Goal: Task Accomplishment & Management: Manage account settings

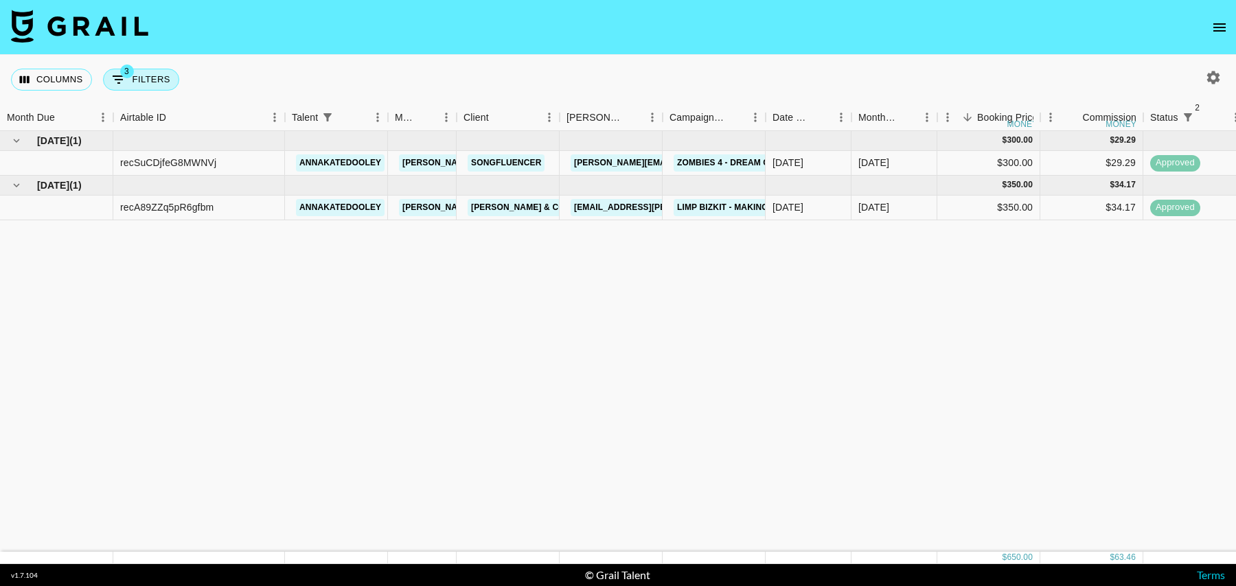
click at [146, 60] on div "Columns 3 Filters + Booking" at bounding box center [98, 79] width 174 height 49
click at [146, 71] on button "3 Filters" at bounding box center [141, 80] width 76 height 22
select select "status"
select select "isNotAnyOf"
select select "status"
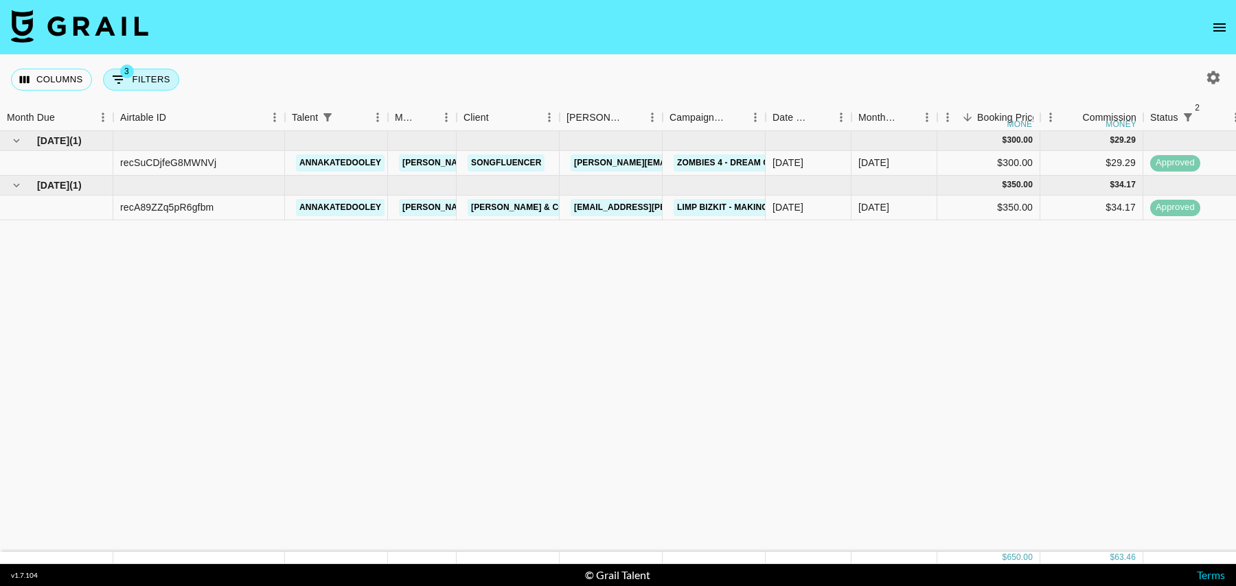
select select "isNotAnyOf"
select select "talentName"
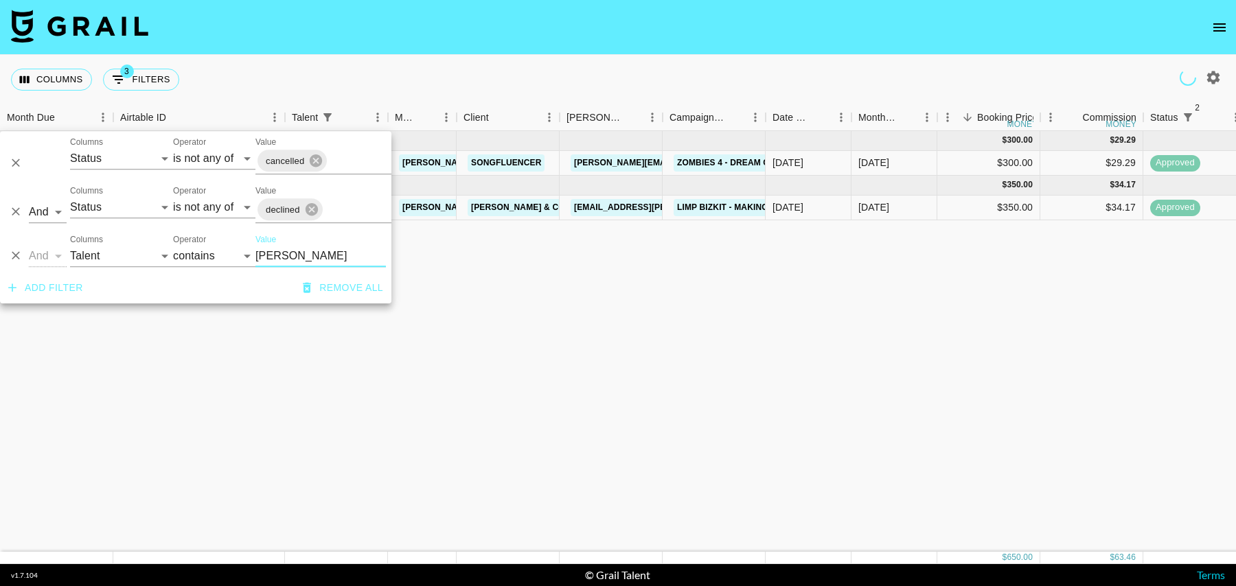
click at [18, 257] on icon "Delete" at bounding box center [16, 256] width 8 height 8
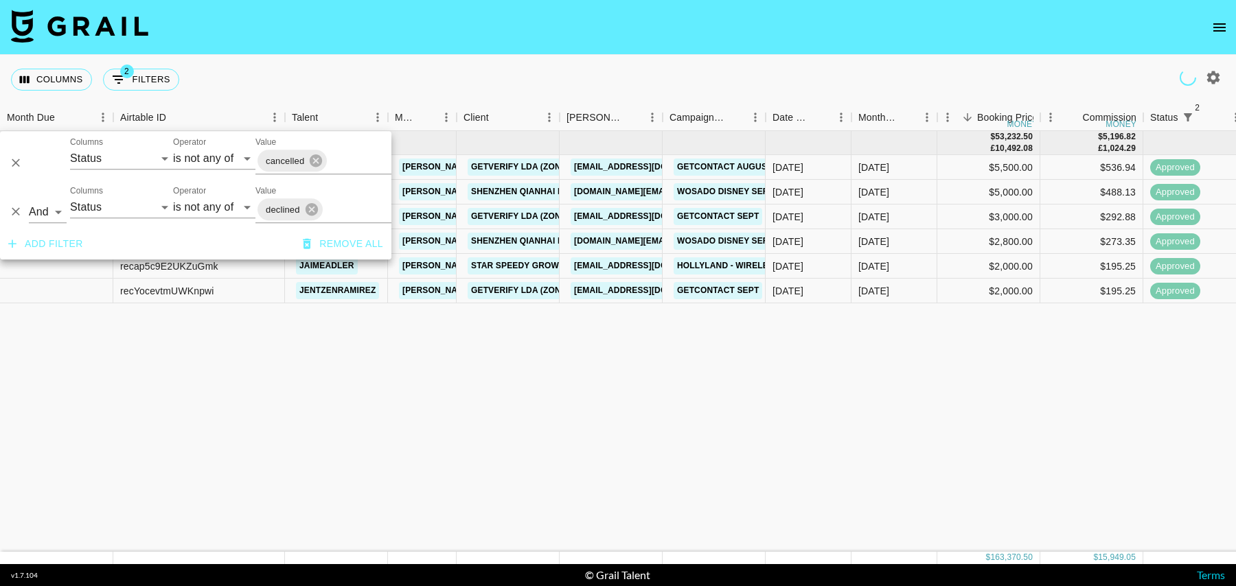
click at [604, 51] on nav at bounding box center [618, 27] width 1236 height 55
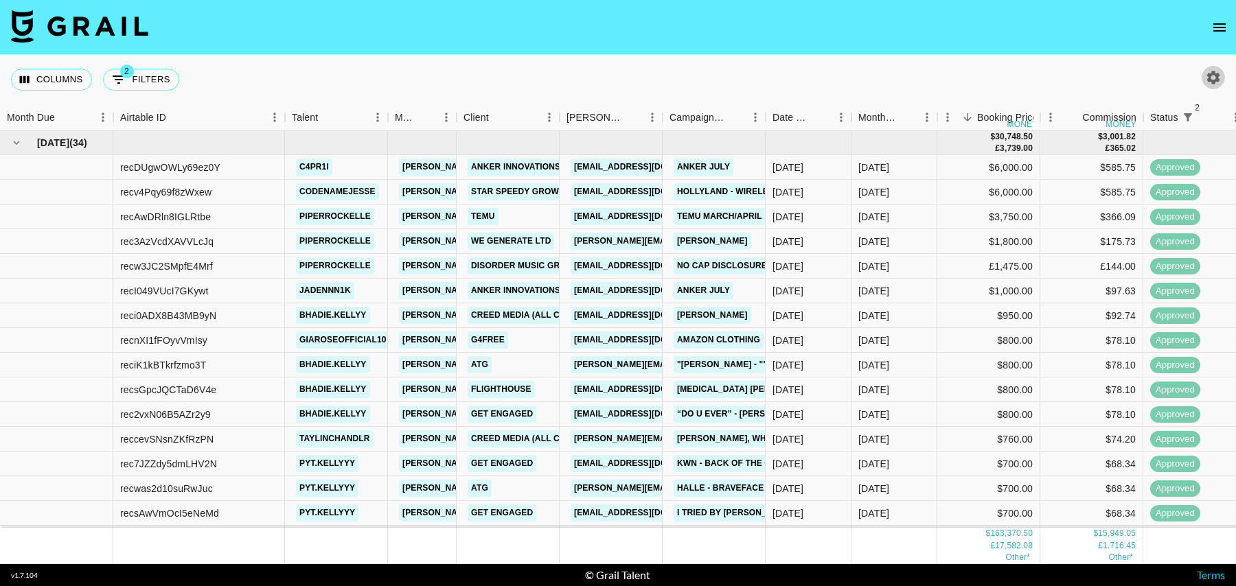
click at [1208, 73] on icon "button" at bounding box center [1213, 77] width 13 height 13
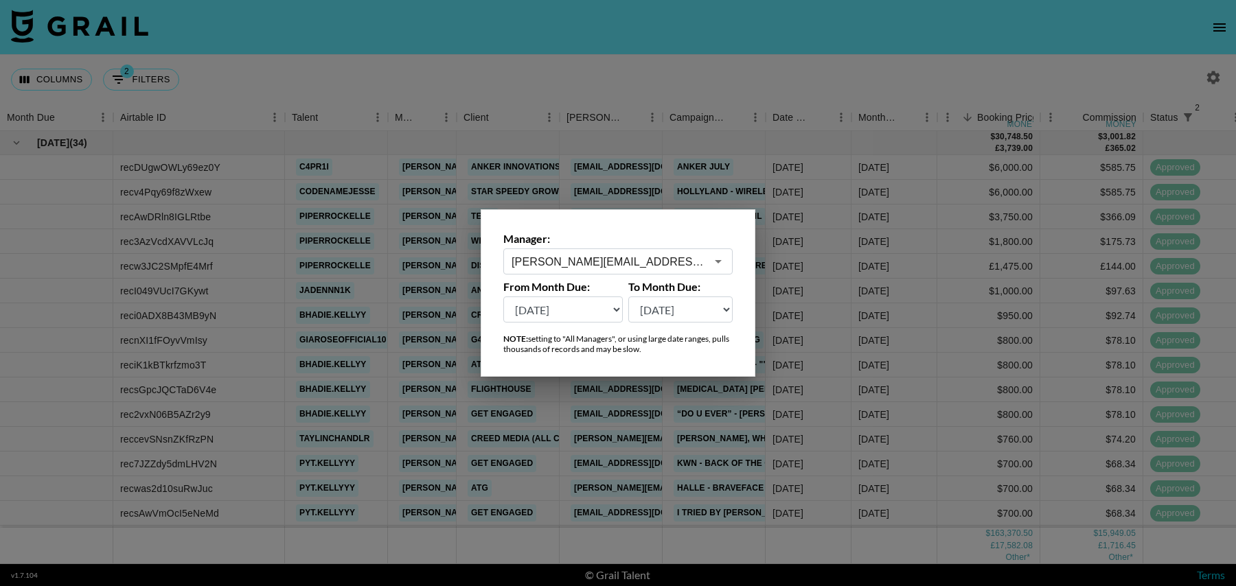
click at [547, 316] on select "[DATE] Sep '[DATE] [DATE] '[DATE] May '[DATE] Mar '[DATE] Jan '[DATE] Nov '[DAT…" at bounding box center [562, 310] width 119 height 26
select select "[DATE]"
click at [503, 297] on select "[DATE] Sep '[DATE] [DATE] '[DATE] May '[DATE] Mar '[DATE] Jan '[DATE] Nov '[DAT…" at bounding box center [562, 310] width 119 height 26
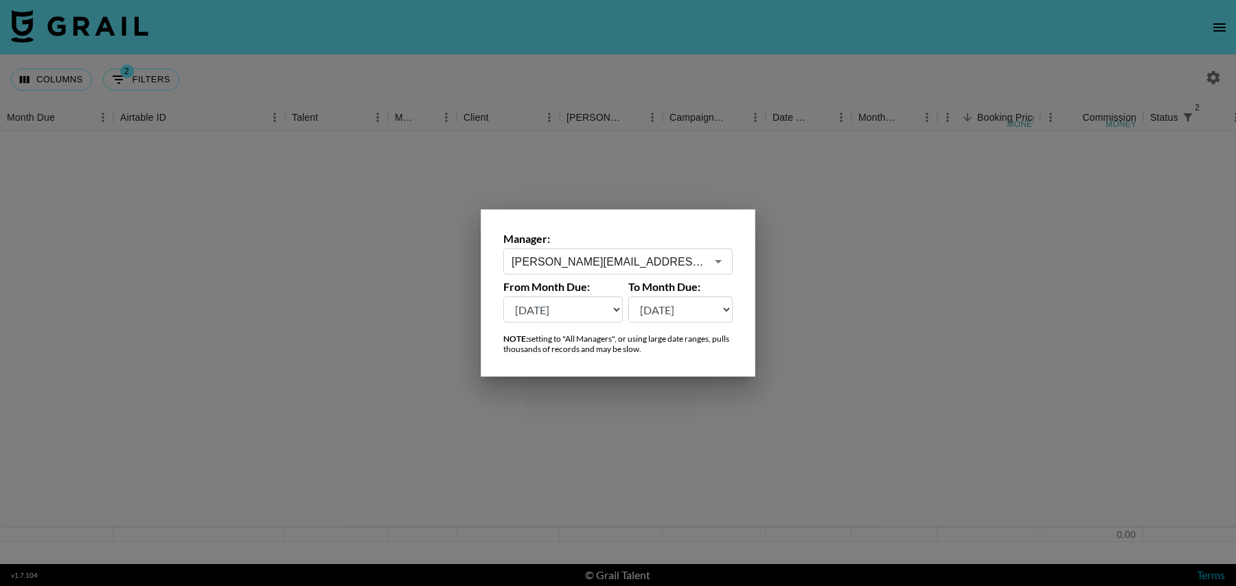
click at [654, 40] on div at bounding box center [618, 293] width 1236 height 586
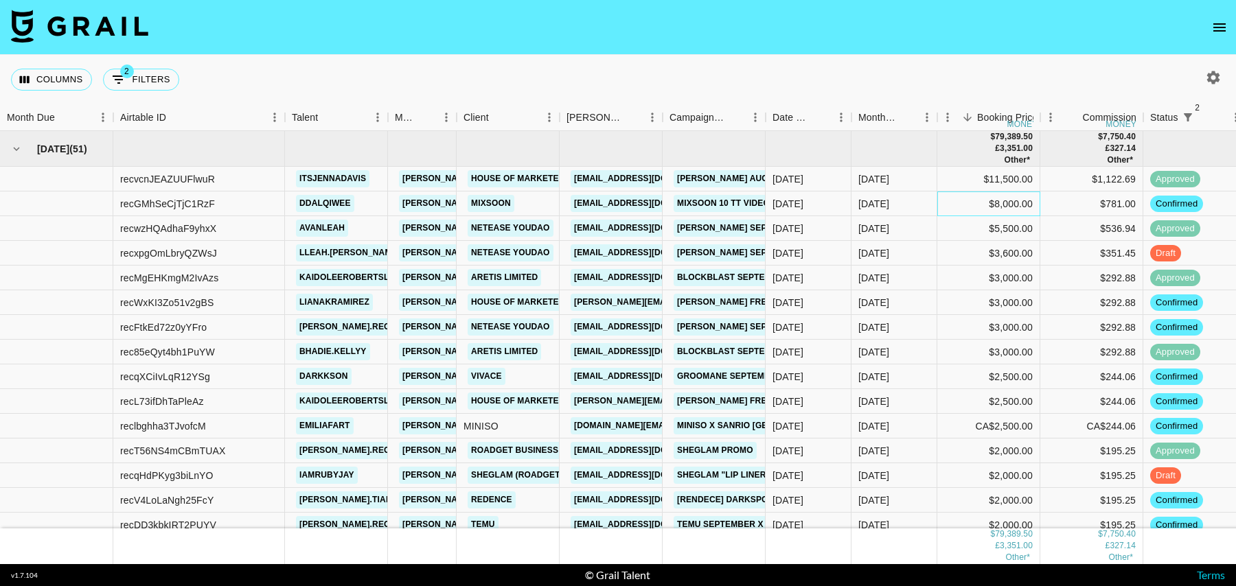
click at [958, 204] on div "$8,000.00" at bounding box center [988, 204] width 103 height 25
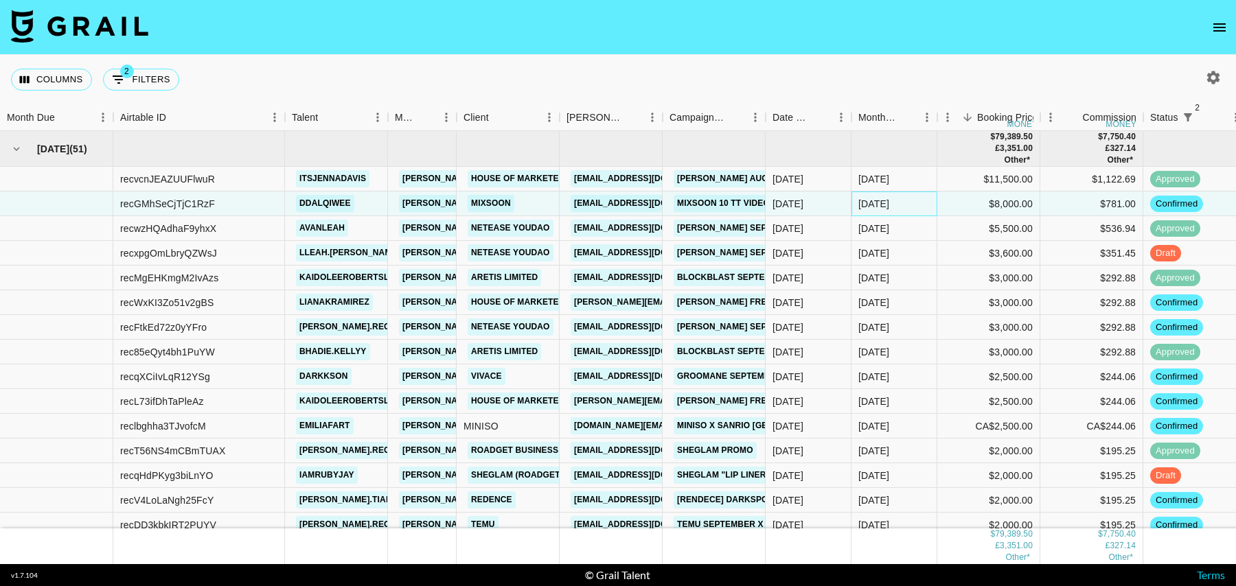
click at [909, 204] on div "[DATE]" at bounding box center [894, 204] width 86 height 25
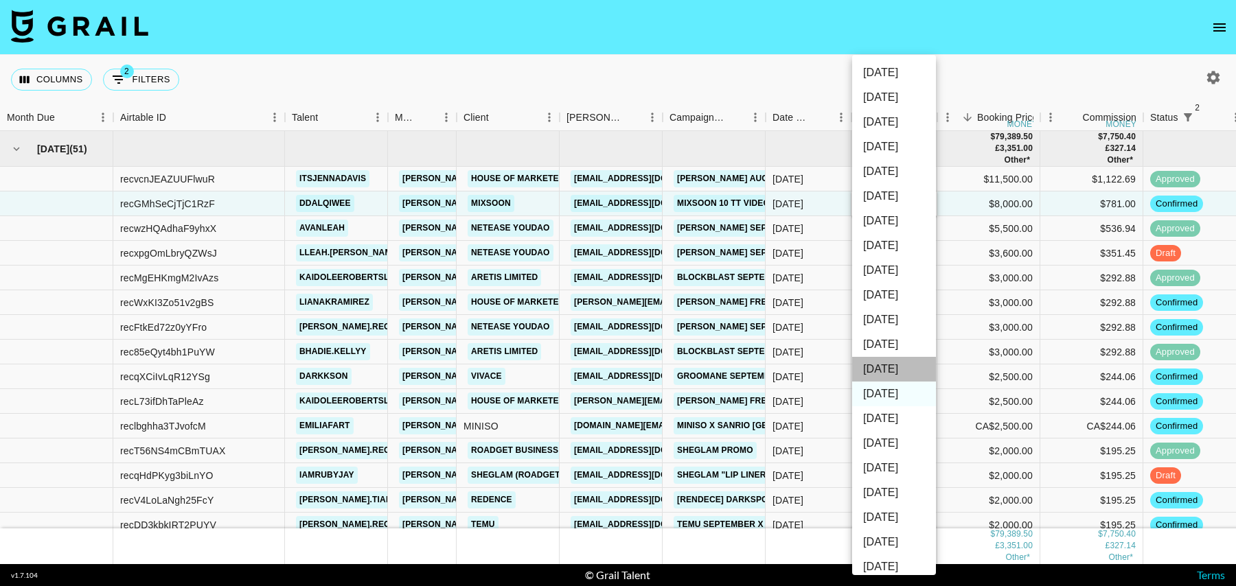
click at [895, 368] on li "[DATE]" at bounding box center [894, 369] width 84 height 25
type input "[DATE]"
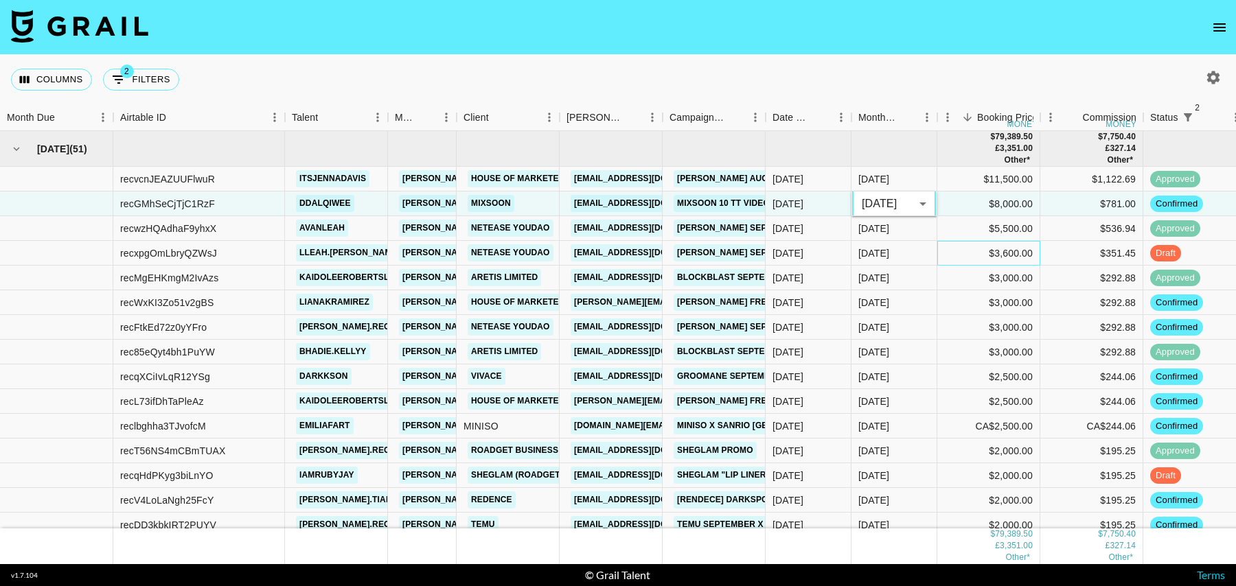
click at [965, 249] on div "$3,600.00" at bounding box center [988, 253] width 103 height 25
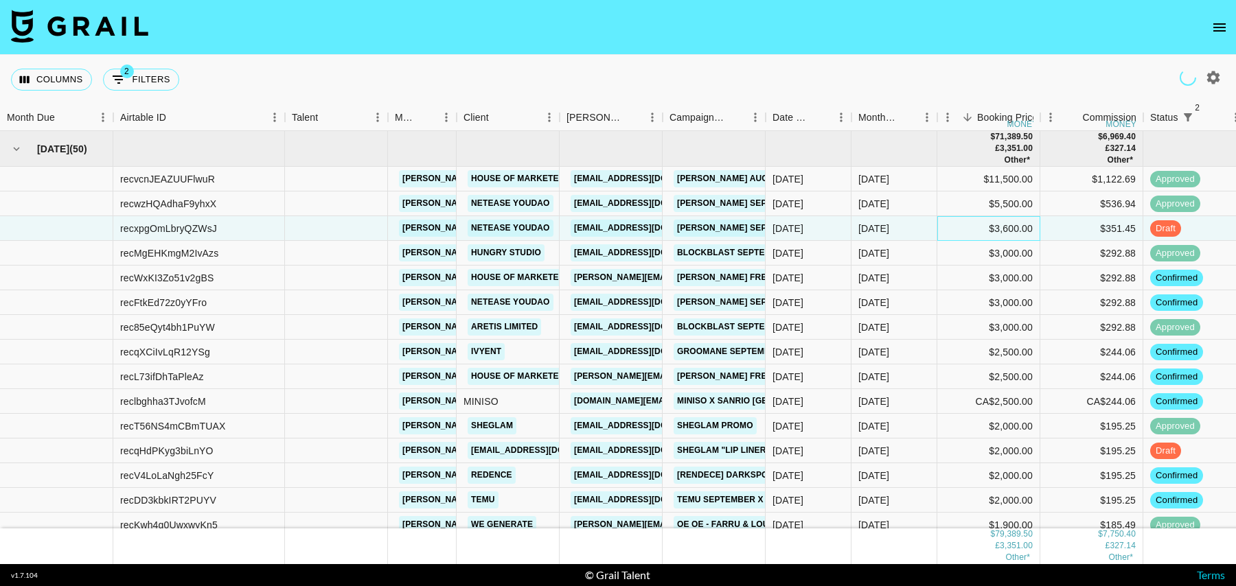
click at [954, 229] on div "$3,600.00" at bounding box center [988, 228] width 103 height 25
click at [917, 229] on div "[DATE]" at bounding box center [894, 228] width 86 height 25
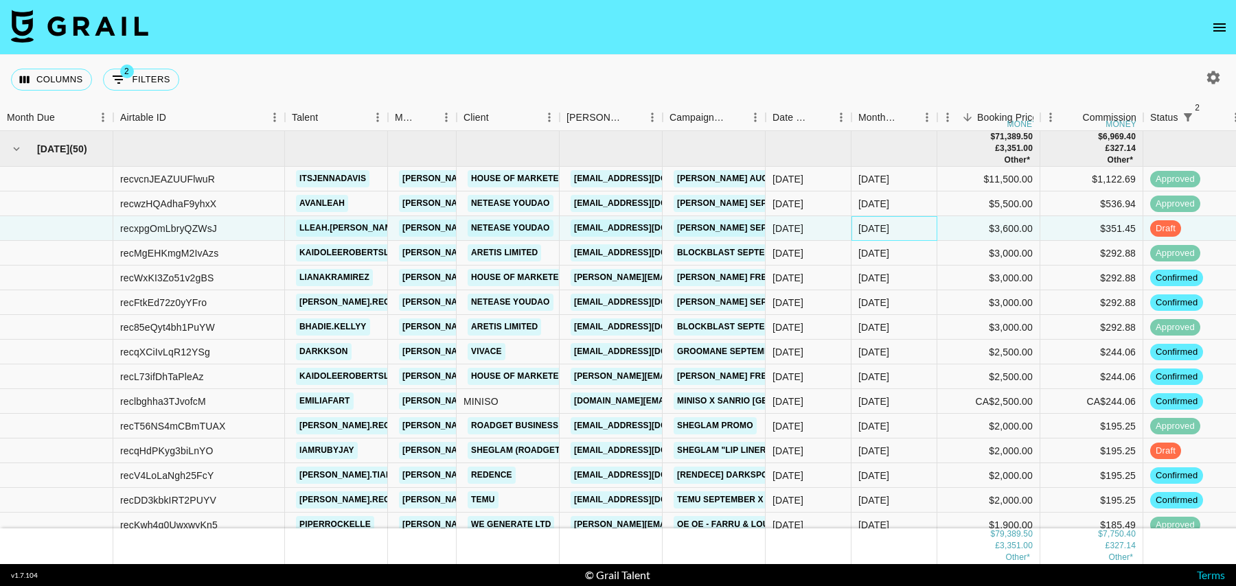
click at [917, 229] on div "[DATE]" at bounding box center [894, 228] width 86 height 25
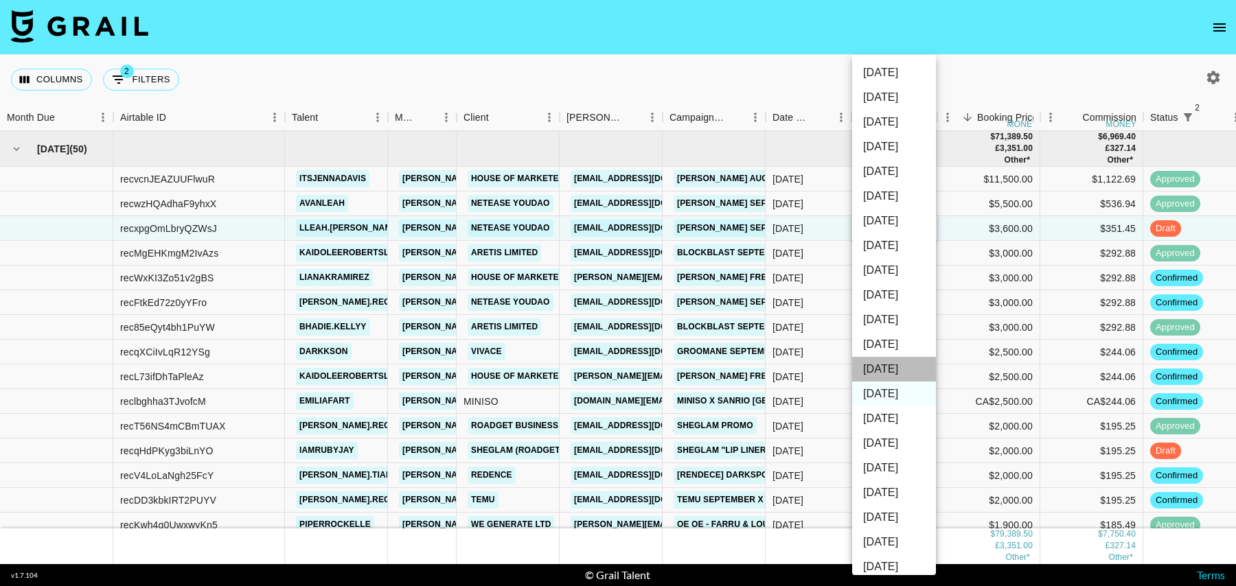
click at [894, 369] on li "[DATE]" at bounding box center [894, 369] width 84 height 25
type input "[DATE]"
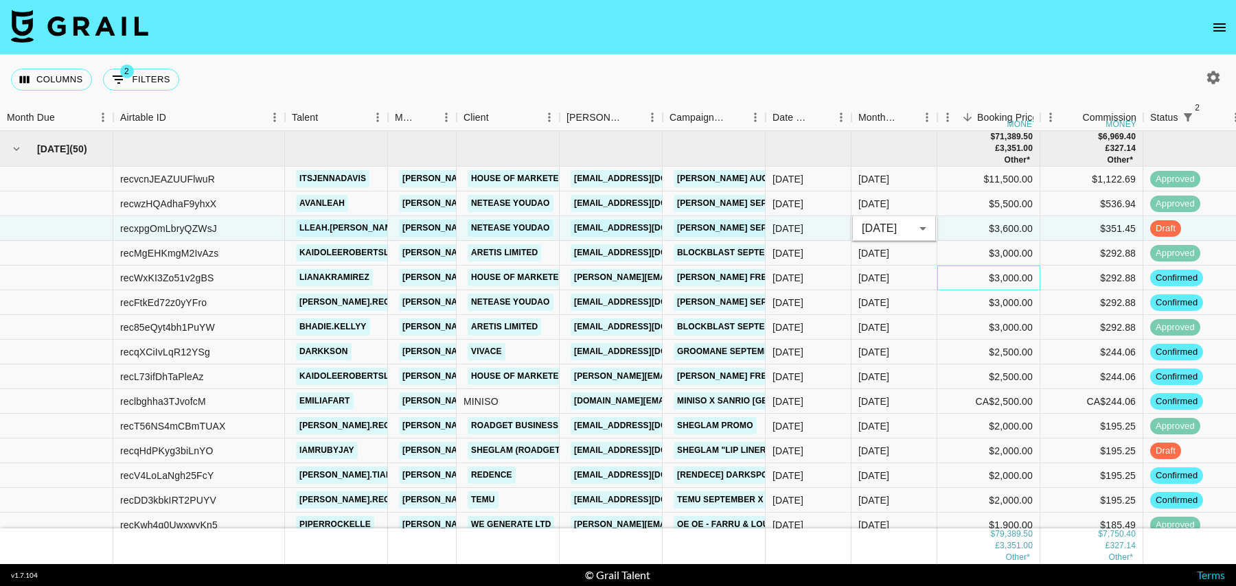
click at [963, 275] on div "$3,000.00" at bounding box center [988, 278] width 103 height 25
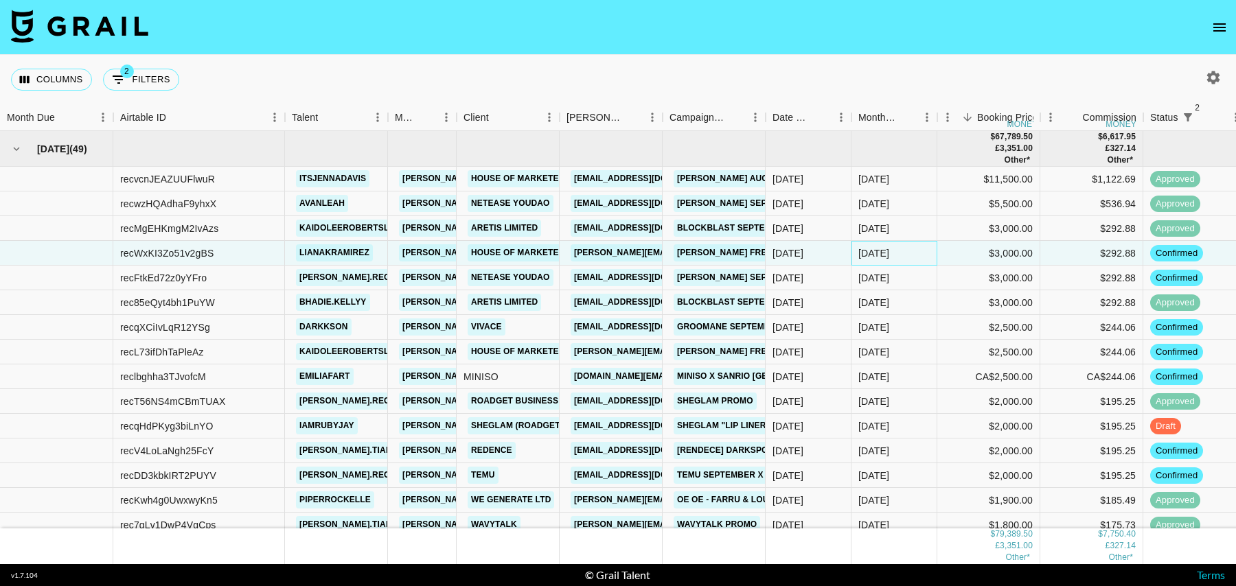
click at [914, 255] on div "[DATE]" at bounding box center [894, 253] width 86 height 25
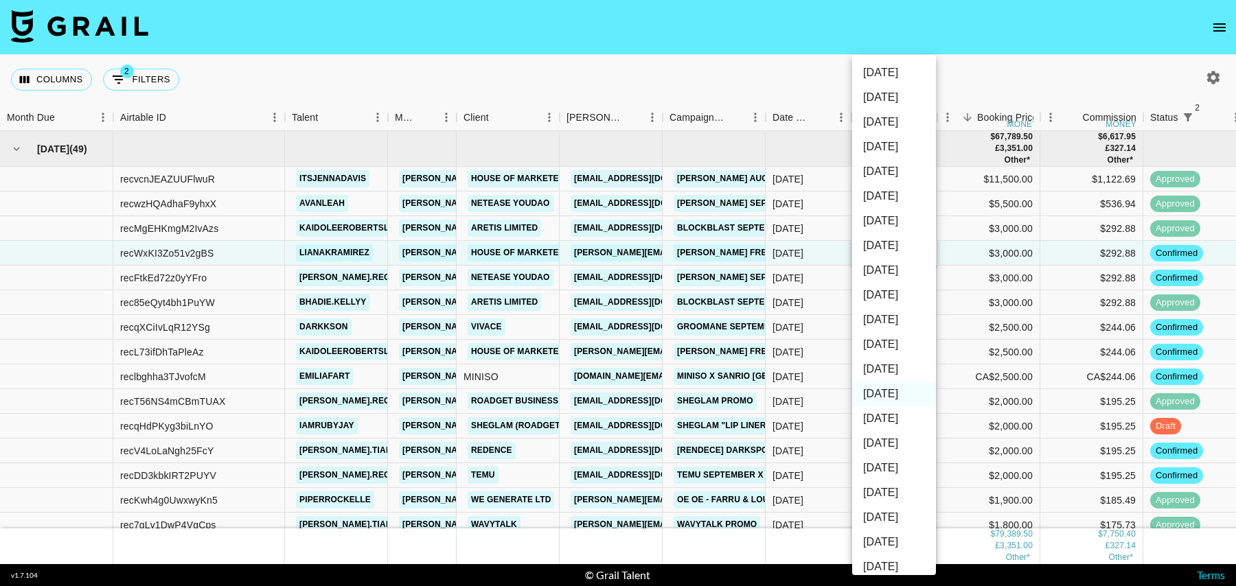
click at [891, 369] on li "[DATE]" at bounding box center [894, 369] width 84 height 25
type input "[DATE]"
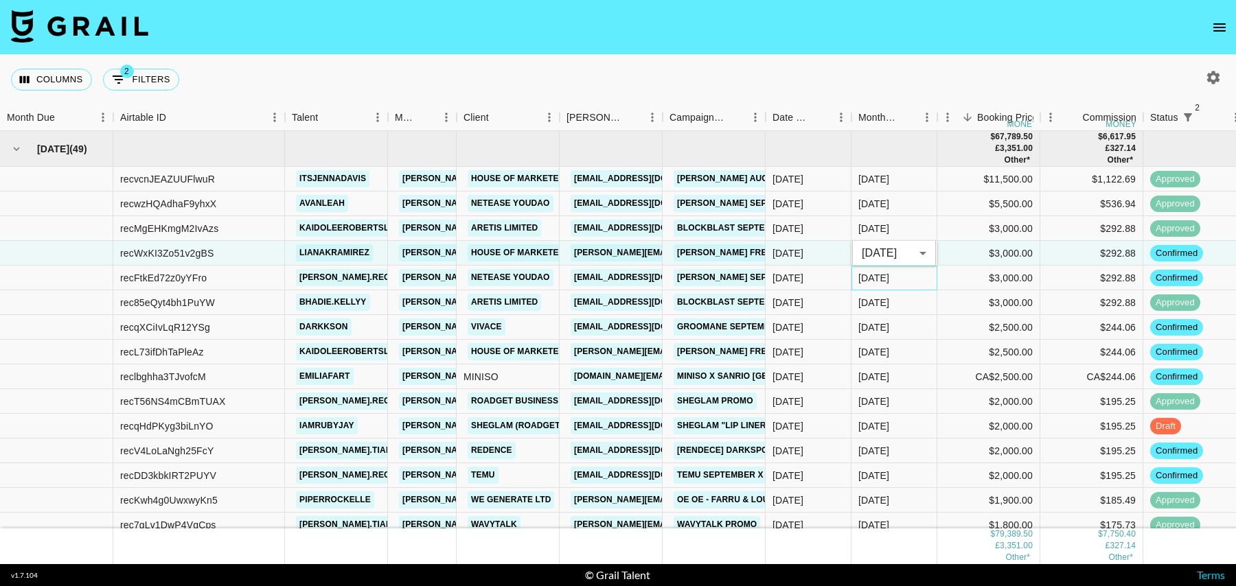
click at [906, 280] on div "[DATE]" at bounding box center [894, 278] width 86 height 25
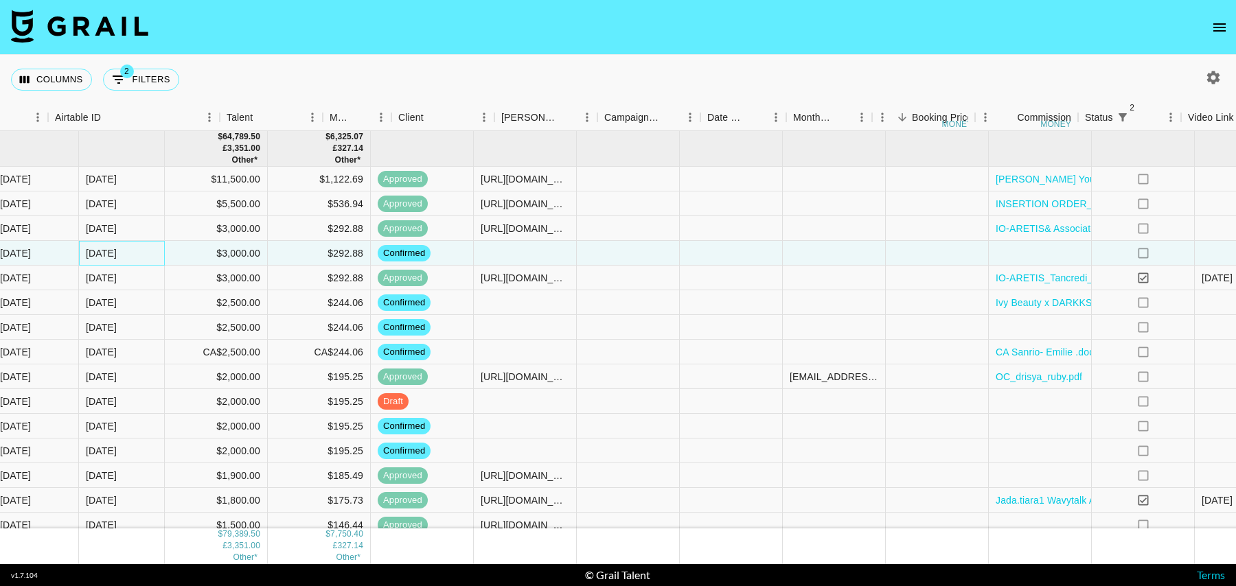
scroll to position [0, 992]
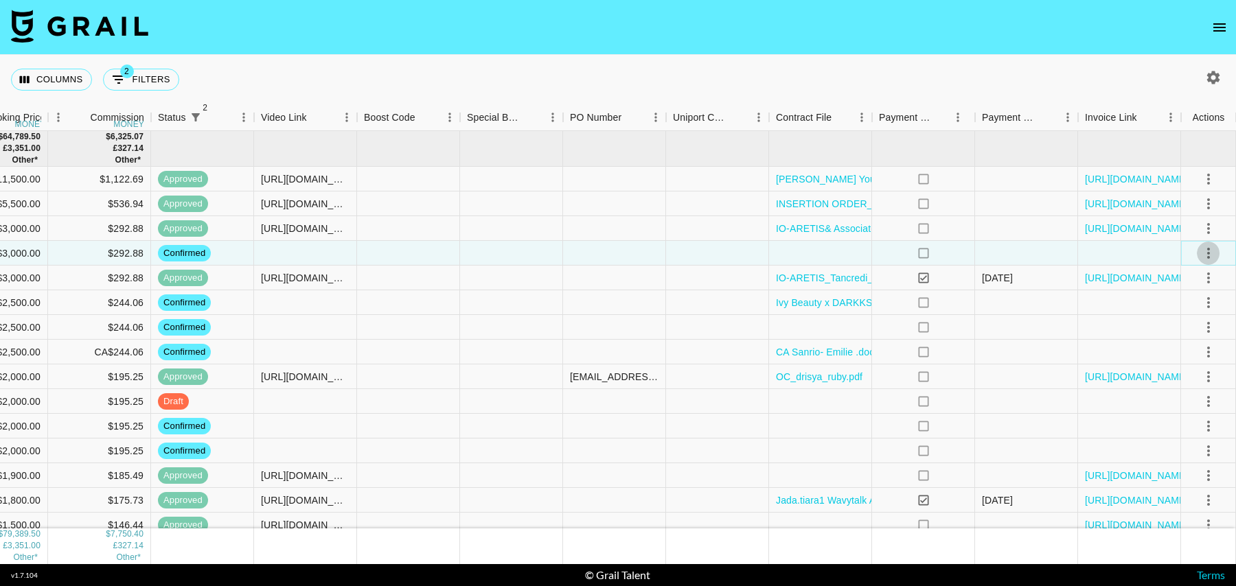
click at [1212, 253] on icon "select merge strategy" at bounding box center [1208, 253] width 16 height 16
click at [1200, 329] on li "Draft Created" at bounding box center [1191, 332] width 89 height 25
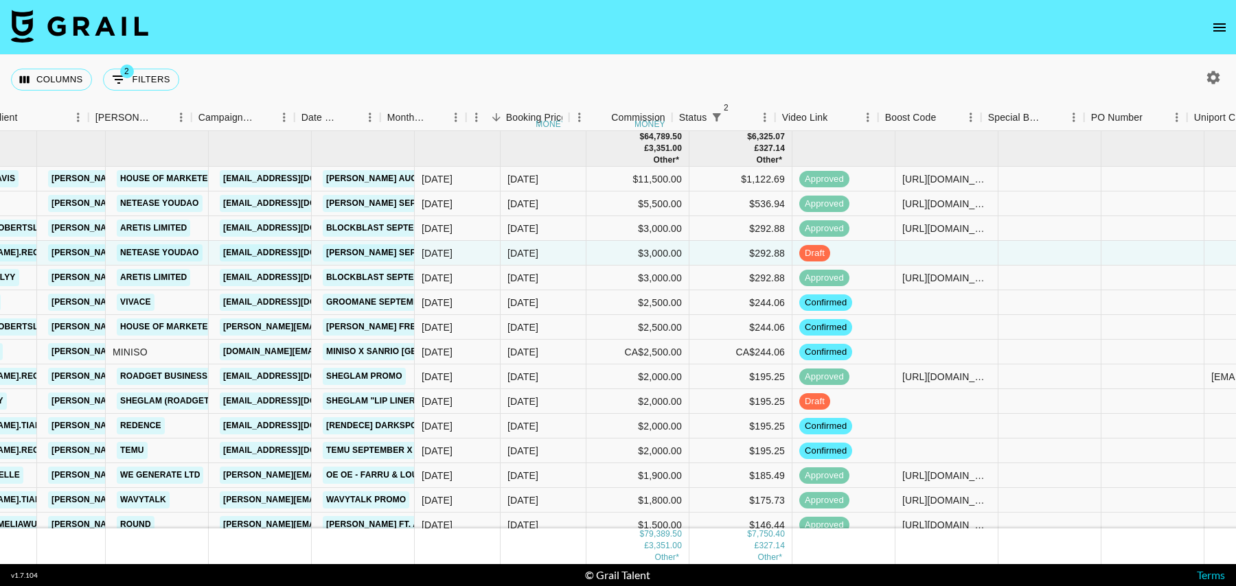
scroll to position [0, 151]
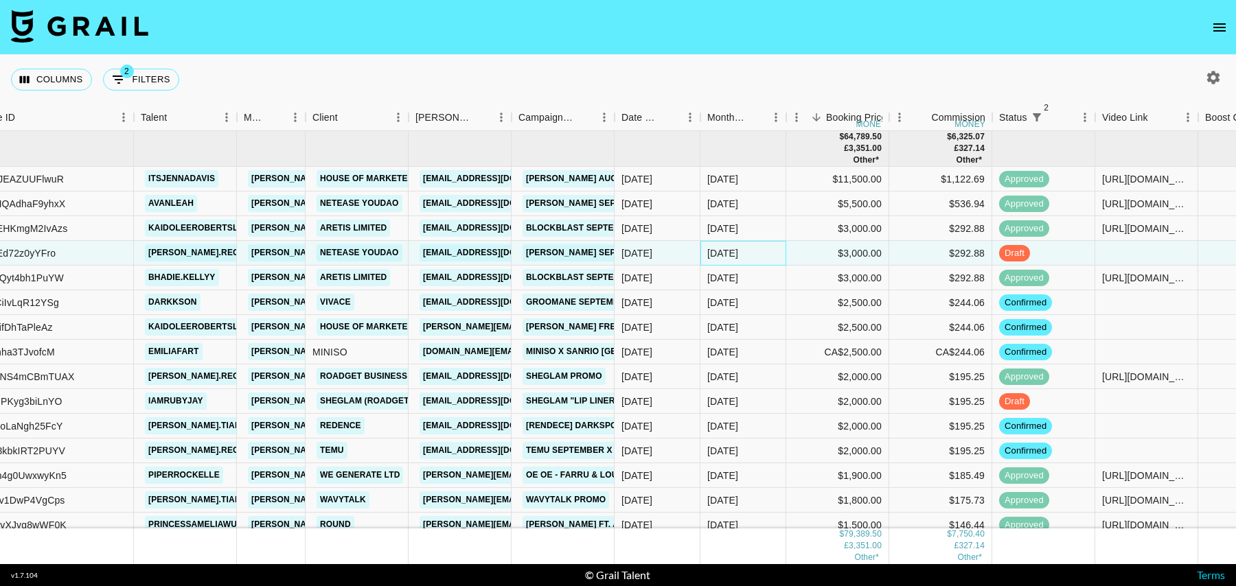
click at [761, 252] on div "[DATE]" at bounding box center [743, 253] width 86 height 25
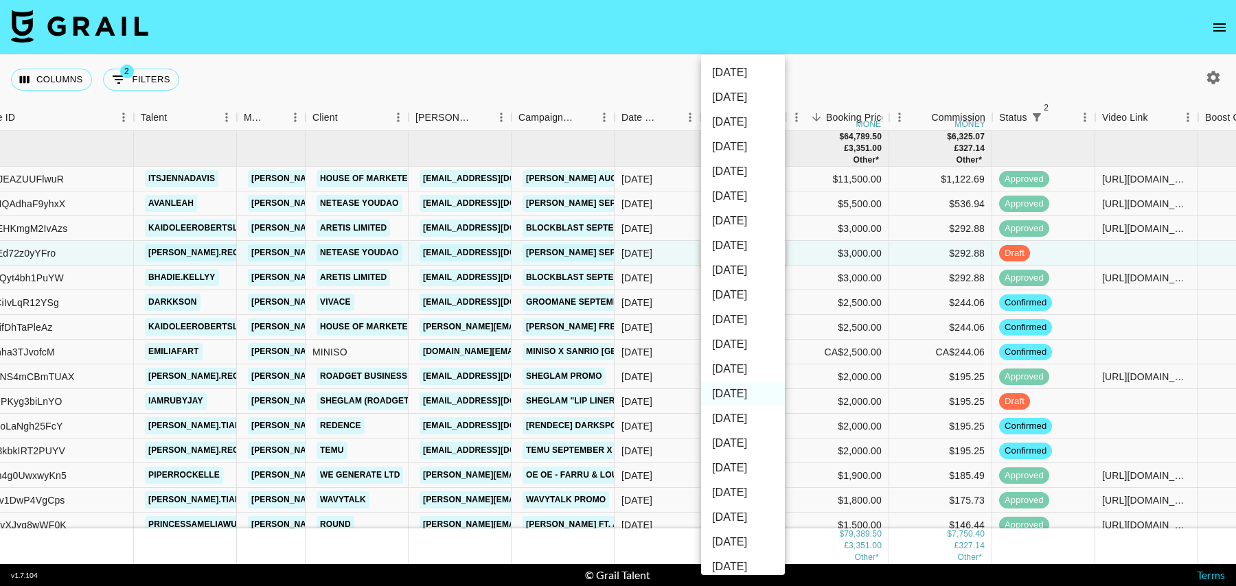
click at [737, 369] on li "[DATE]" at bounding box center [743, 369] width 84 height 25
type input "[DATE]"
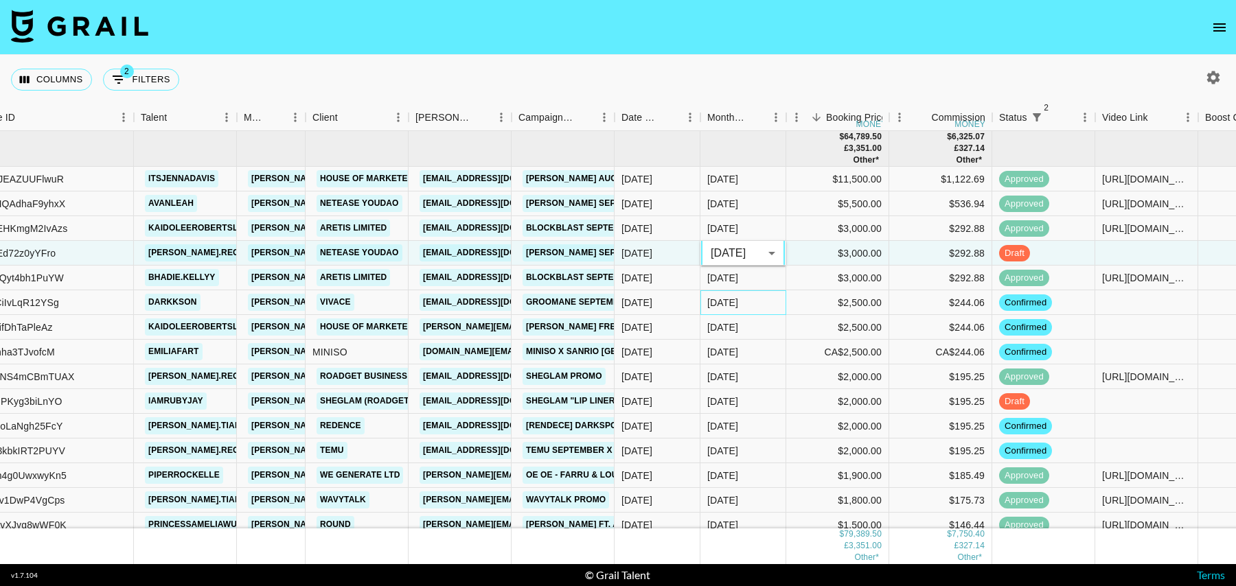
click at [766, 303] on div "[DATE]" at bounding box center [743, 302] width 86 height 25
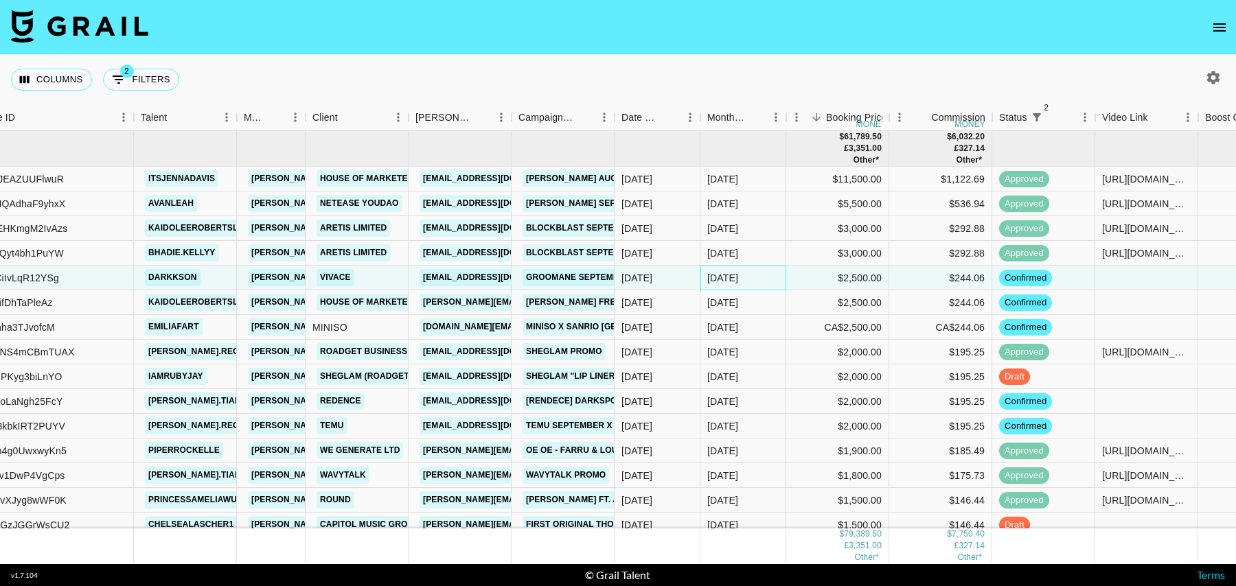
click at [768, 277] on div "[DATE]" at bounding box center [743, 278] width 86 height 25
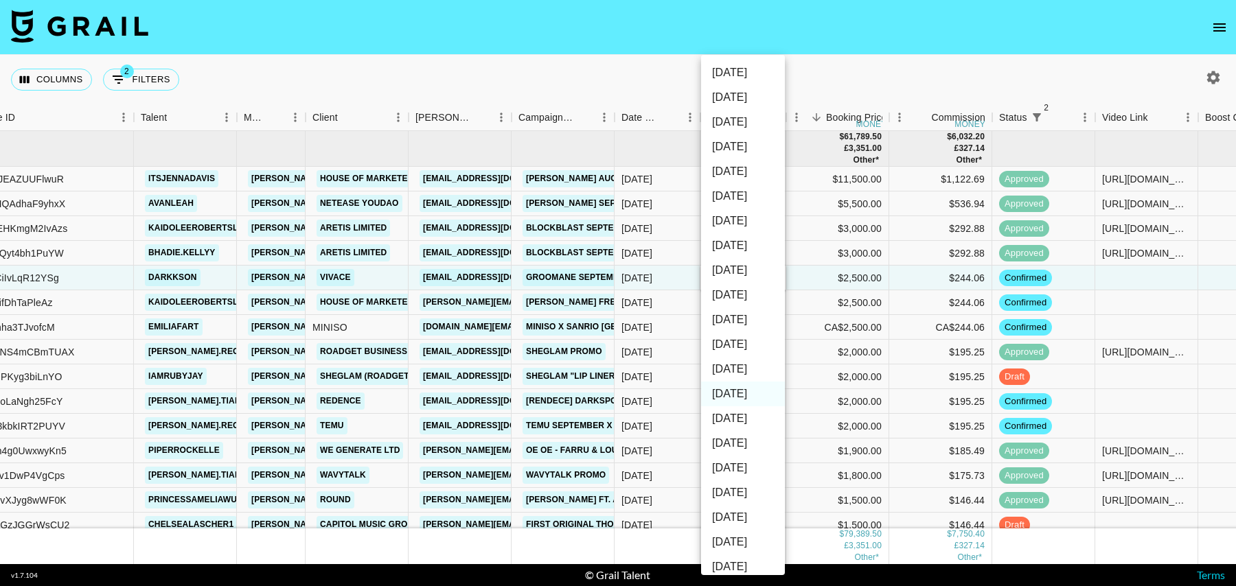
click at [744, 369] on li "[DATE]" at bounding box center [743, 369] width 84 height 25
type input "[DATE]"
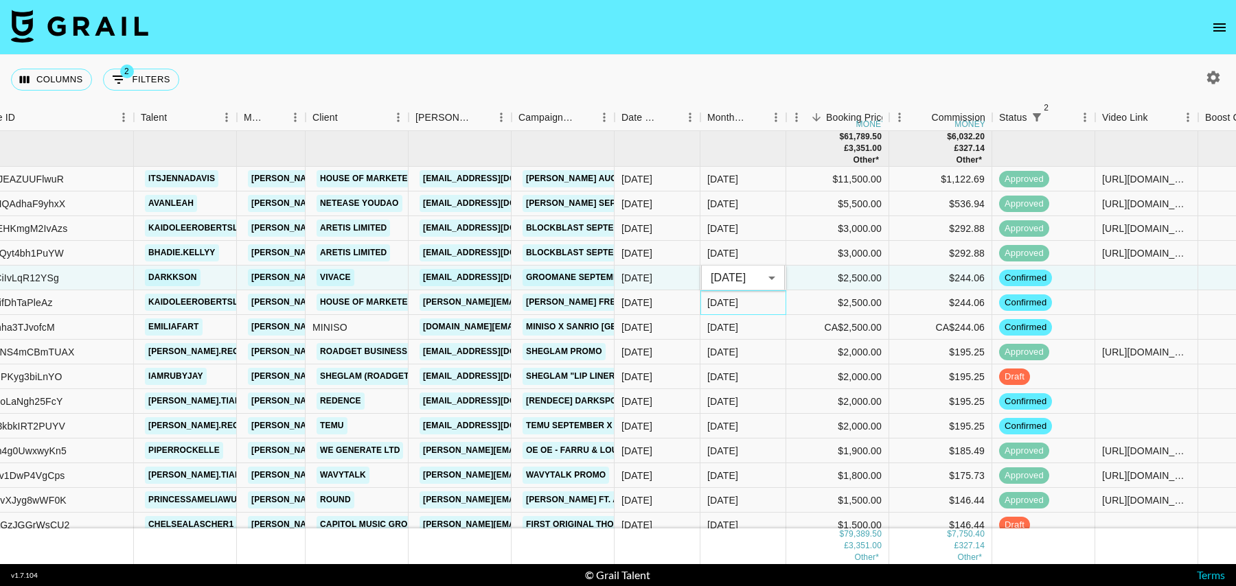
click at [753, 300] on div "[DATE]" at bounding box center [743, 302] width 86 height 25
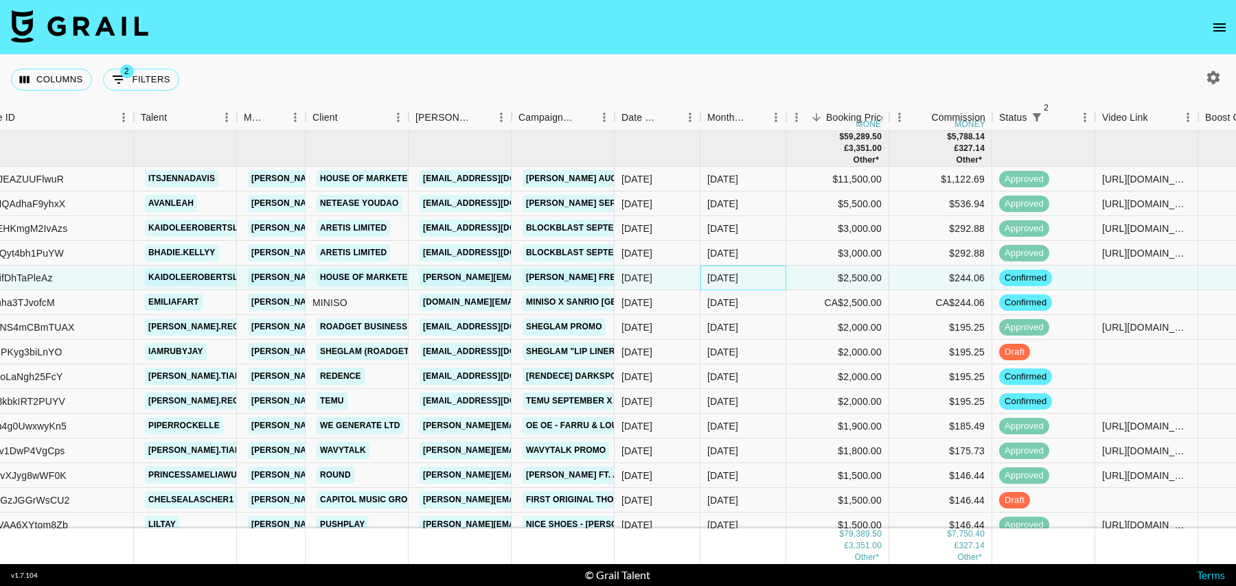
click at [754, 281] on div "[DATE]" at bounding box center [743, 278] width 86 height 25
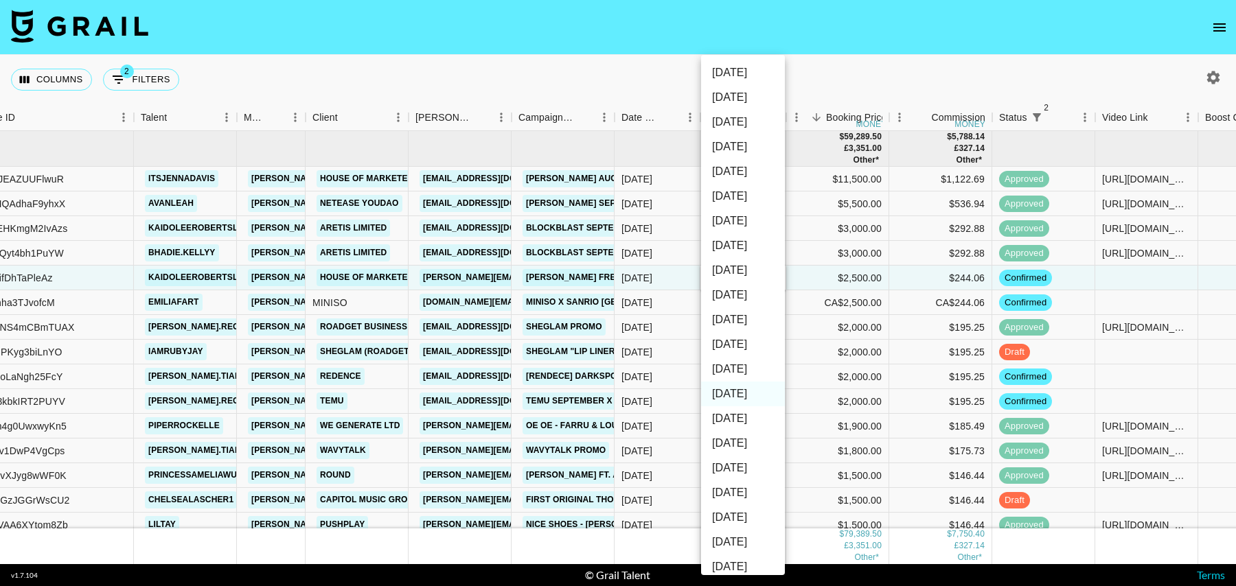
click at [733, 367] on li "[DATE]" at bounding box center [743, 369] width 84 height 25
type input "[DATE]"
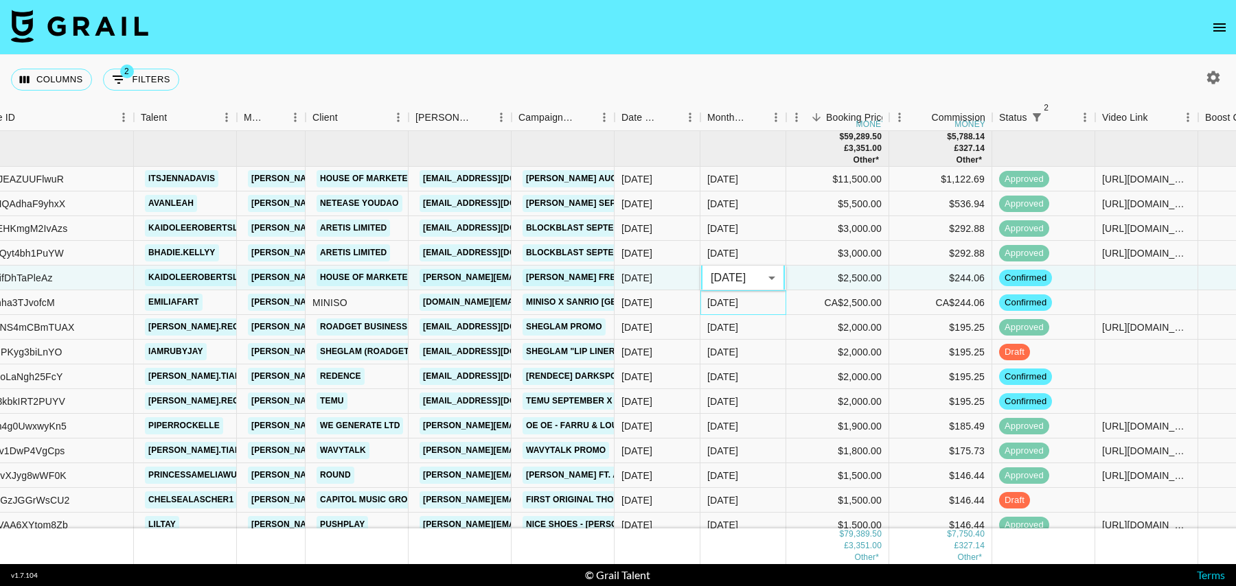
click at [762, 298] on div "[DATE]" at bounding box center [743, 302] width 86 height 25
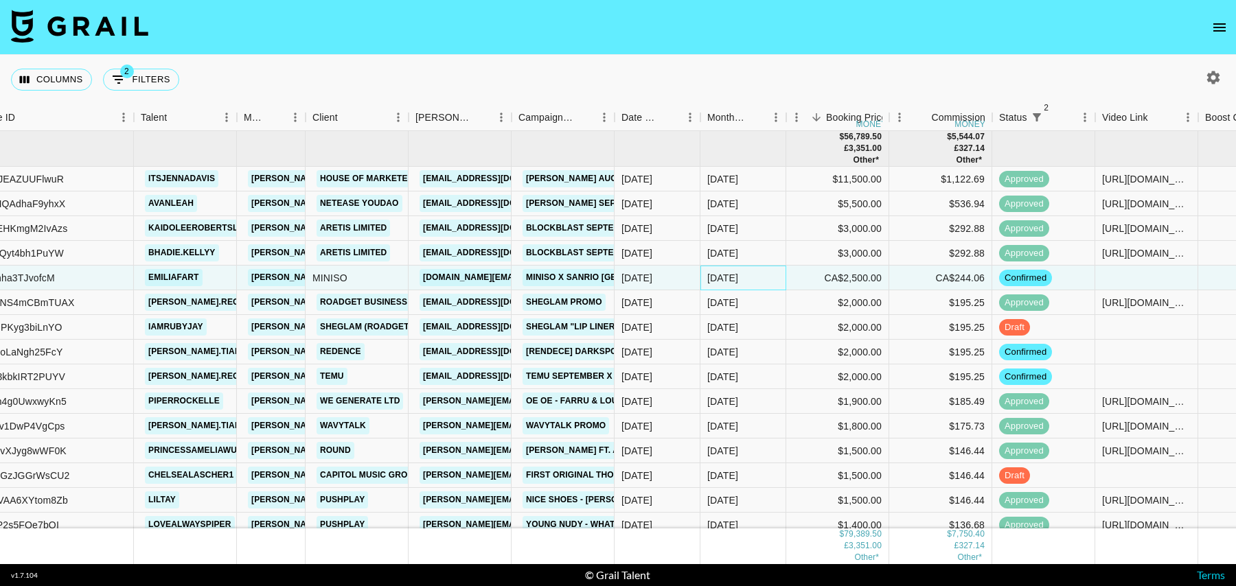
click at [752, 276] on div "[DATE]" at bounding box center [743, 278] width 86 height 25
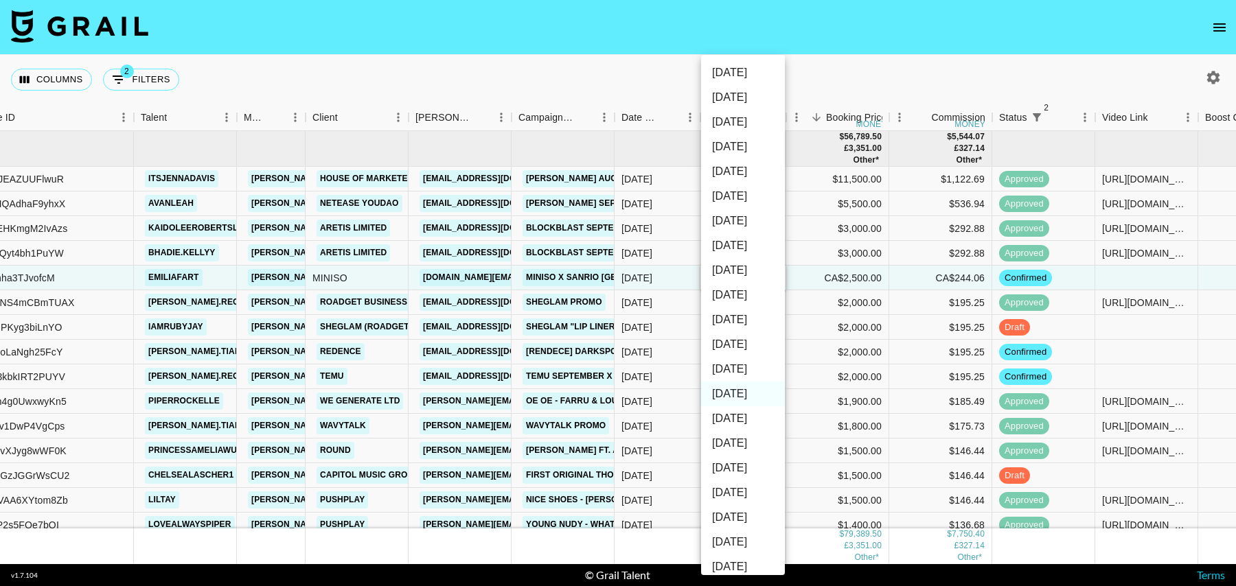
click at [736, 366] on li "[DATE]" at bounding box center [743, 369] width 84 height 25
type input "[DATE]"
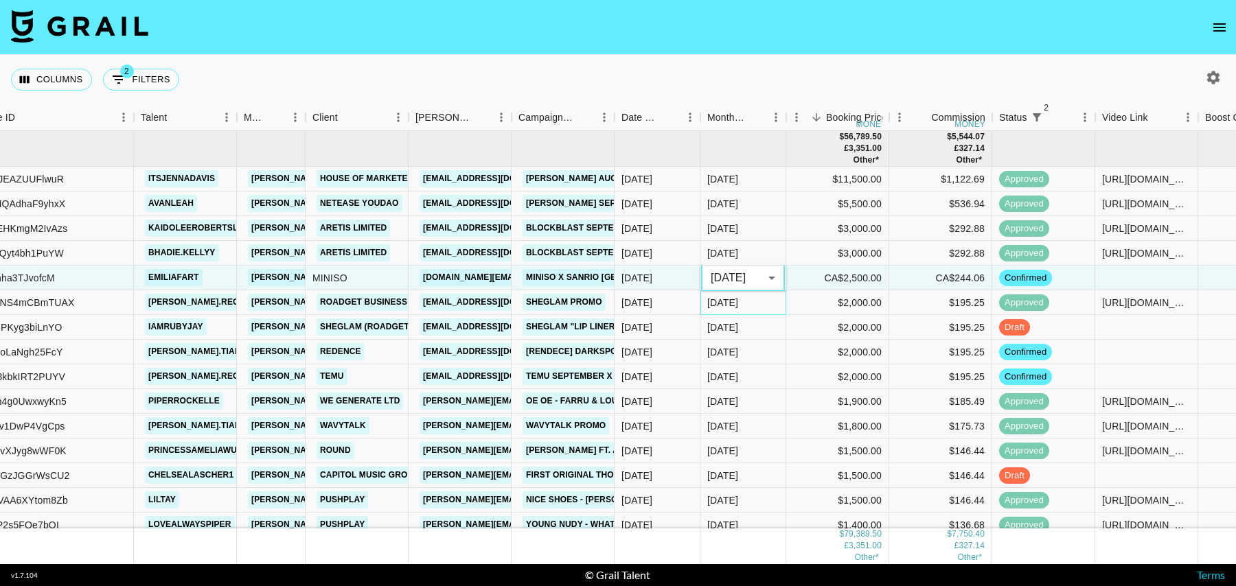
click at [761, 304] on div "[DATE]" at bounding box center [743, 302] width 86 height 25
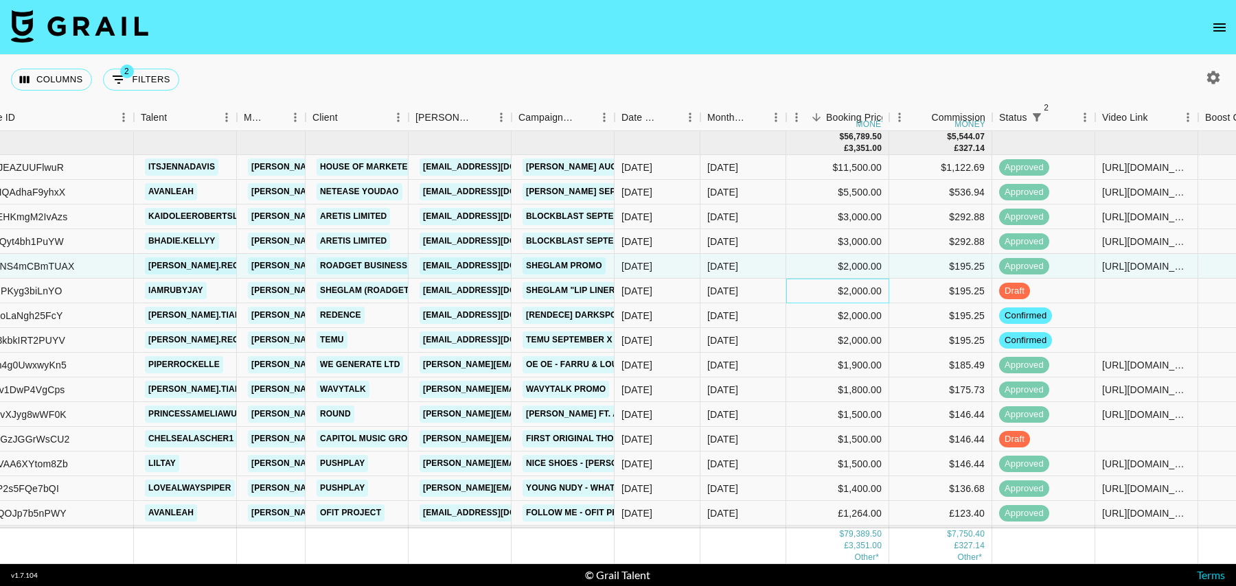
click at [805, 288] on div "$2,000.00" at bounding box center [837, 291] width 103 height 25
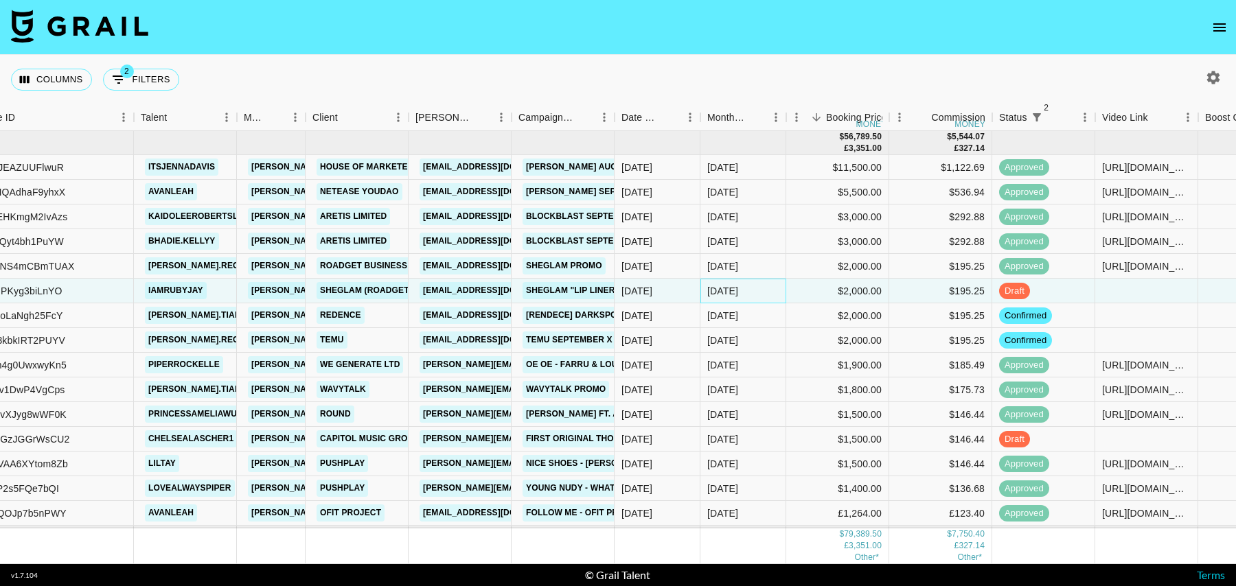
click at [759, 286] on div "[DATE]" at bounding box center [743, 291] width 86 height 25
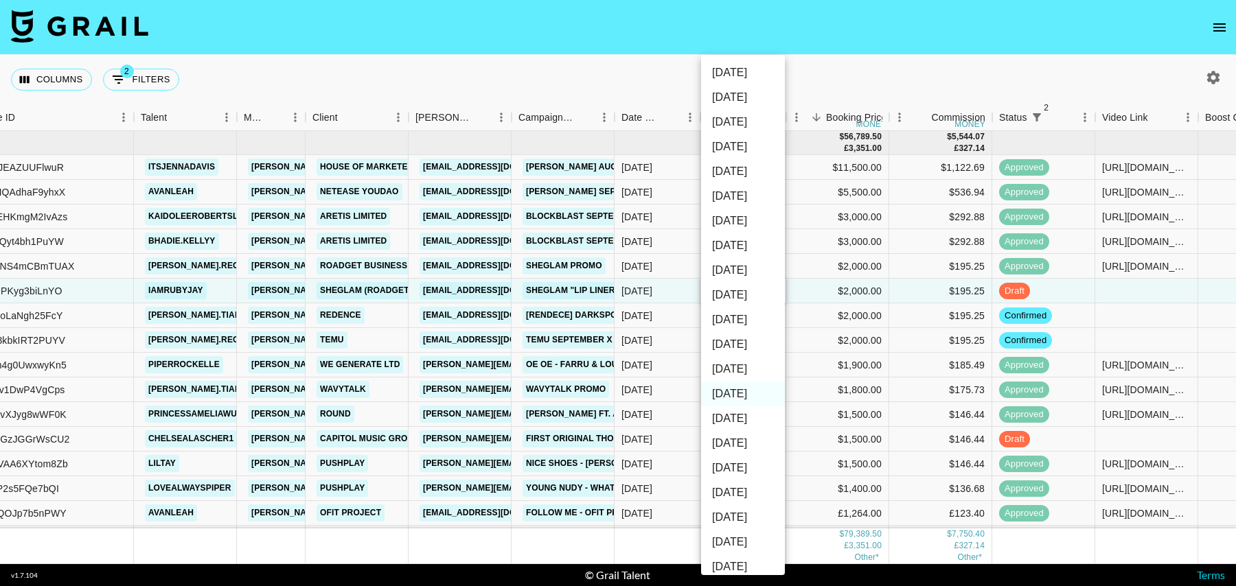
click at [742, 368] on li "[DATE]" at bounding box center [743, 369] width 84 height 25
type input "[DATE]"
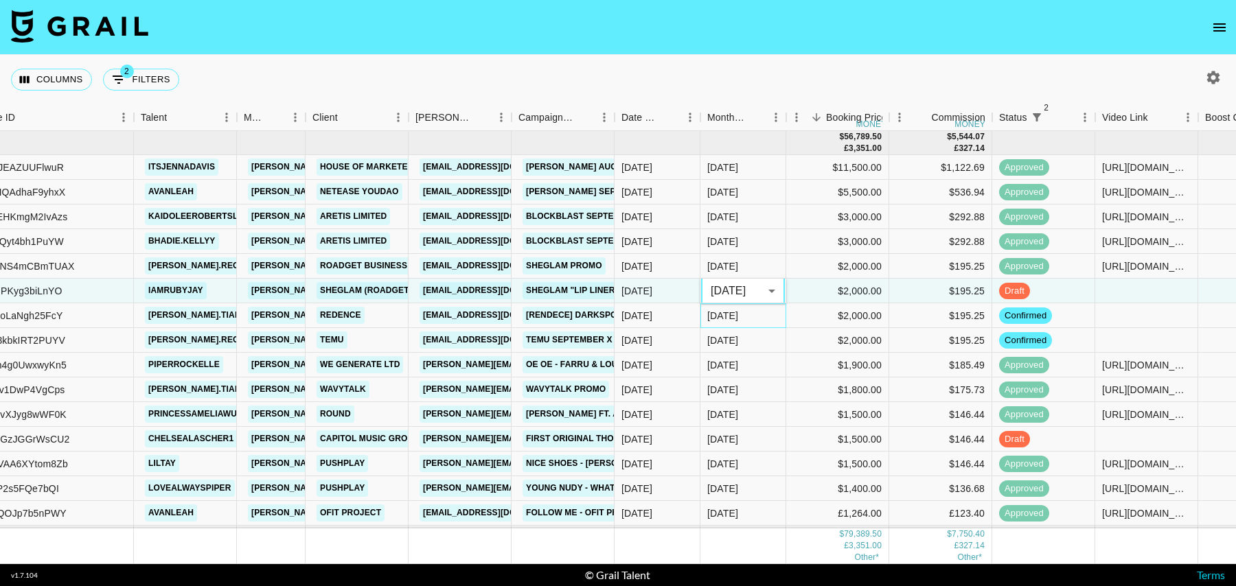
click at [774, 314] on div "[DATE]" at bounding box center [743, 315] width 86 height 25
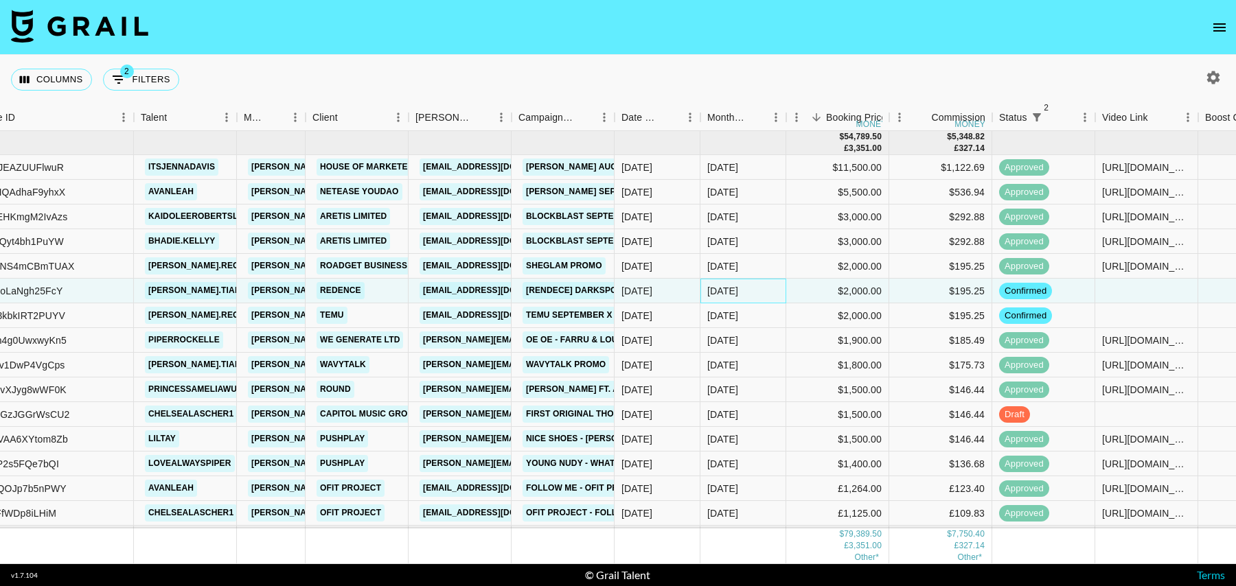
click at [768, 290] on div "[DATE]" at bounding box center [743, 291] width 86 height 25
click at [784, 287] on div "[DATE]" at bounding box center [743, 291] width 86 height 25
click at [763, 289] on div "[DATE]" at bounding box center [743, 291] width 86 height 25
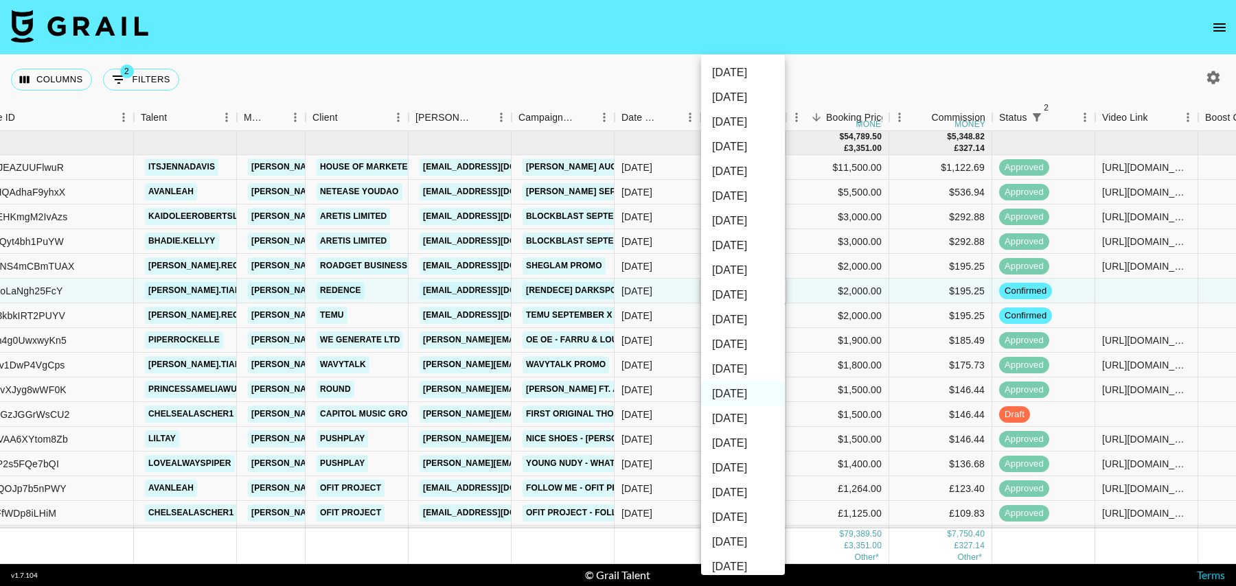
click at [746, 365] on li "[DATE]" at bounding box center [743, 369] width 84 height 25
type input "[DATE]"
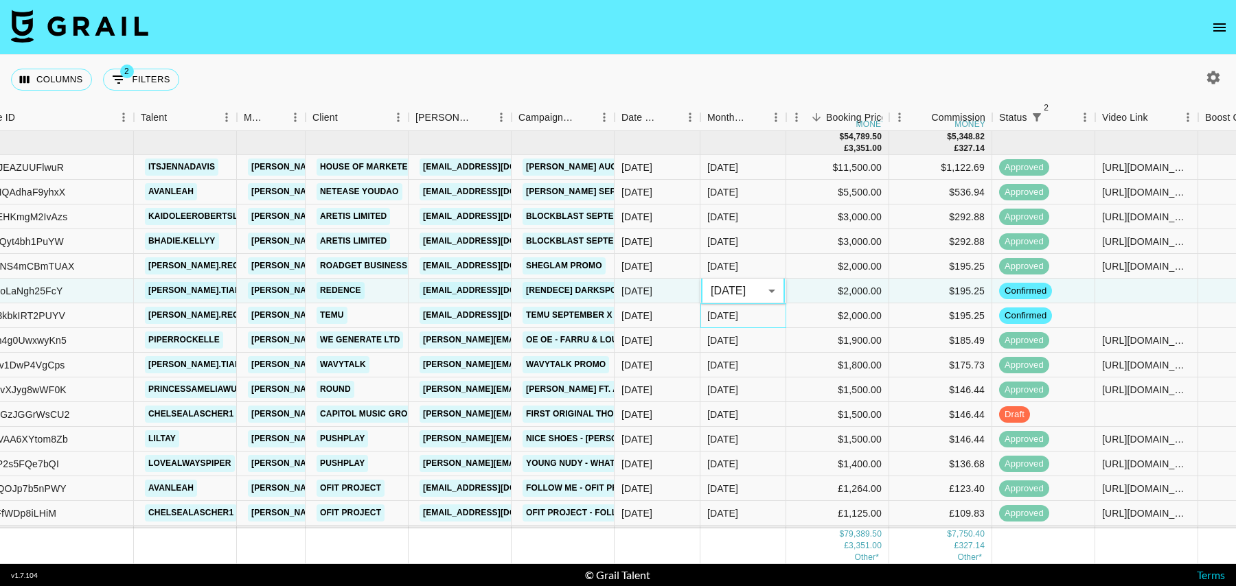
click at [758, 324] on div "[DATE]" at bounding box center [743, 315] width 86 height 25
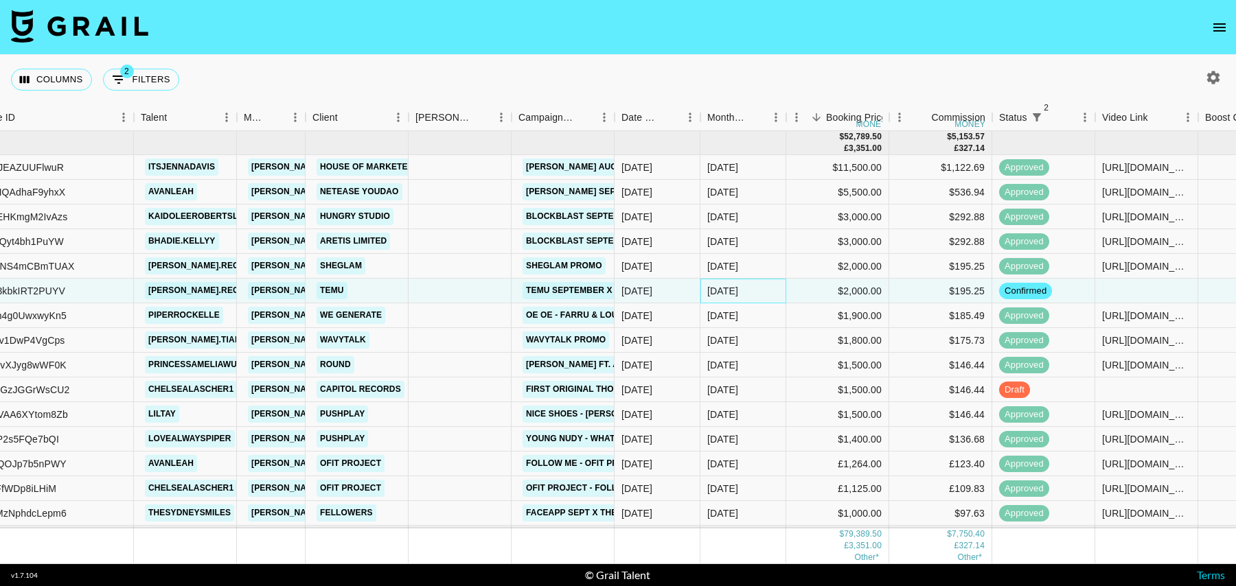
click at [758, 290] on div "[DATE]" at bounding box center [743, 291] width 86 height 25
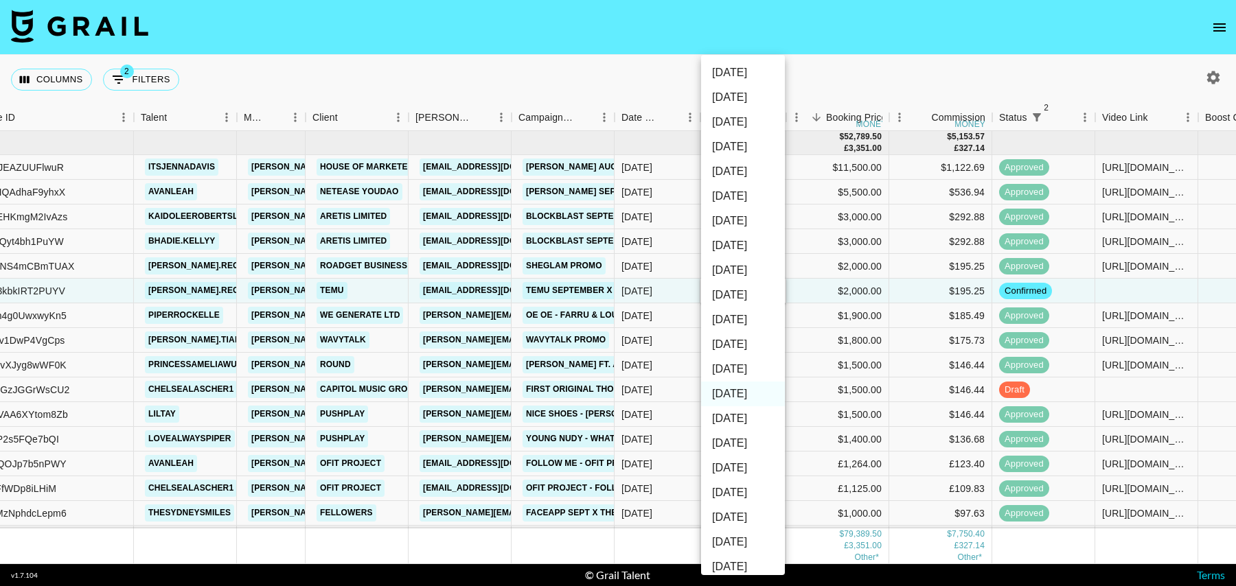
click at [740, 370] on li "[DATE]" at bounding box center [743, 369] width 84 height 25
type input "[DATE]"
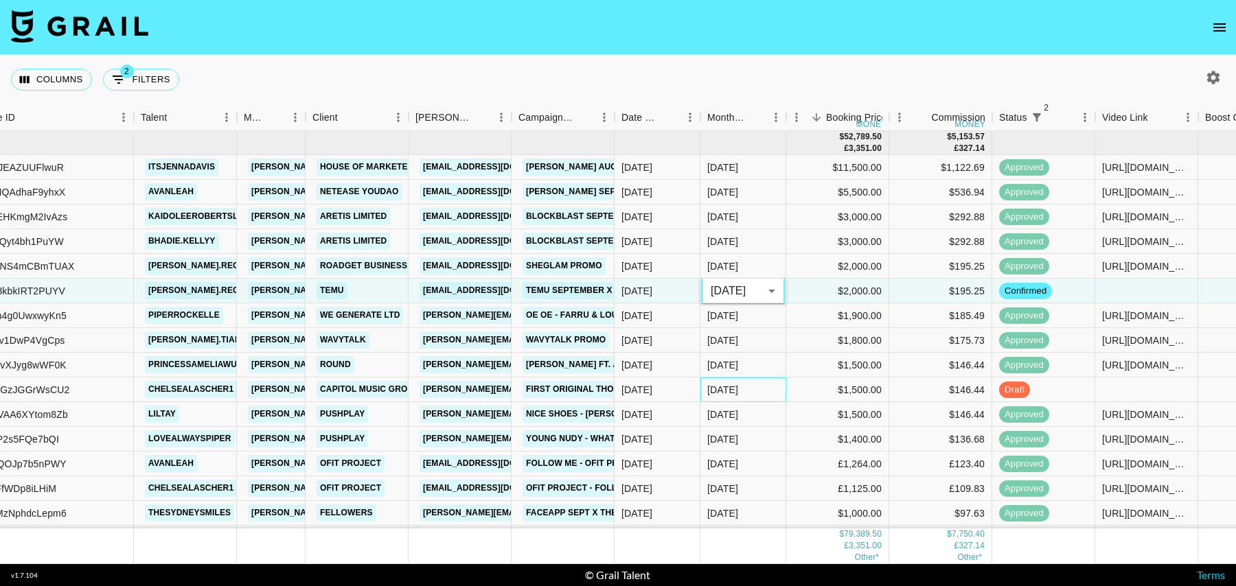
click at [759, 390] on div "[DATE]" at bounding box center [743, 390] width 86 height 25
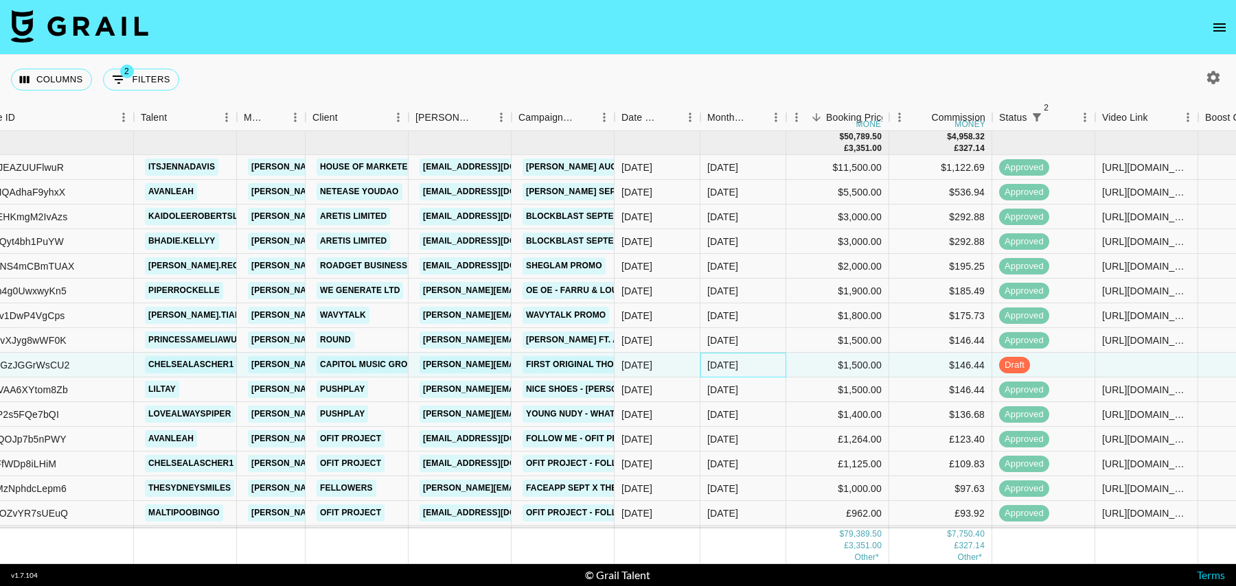
click at [762, 363] on div "[DATE]" at bounding box center [743, 365] width 86 height 25
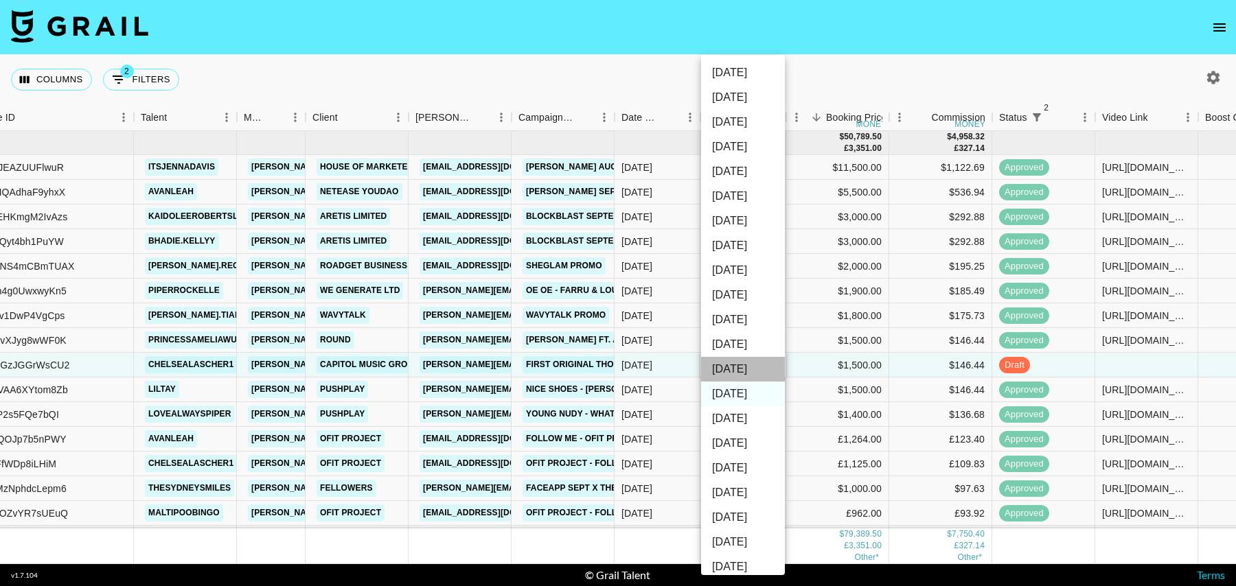
click at [735, 357] on li "[DATE]" at bounding box center [743, 369] width 84 height 25
type input "[DATE]"
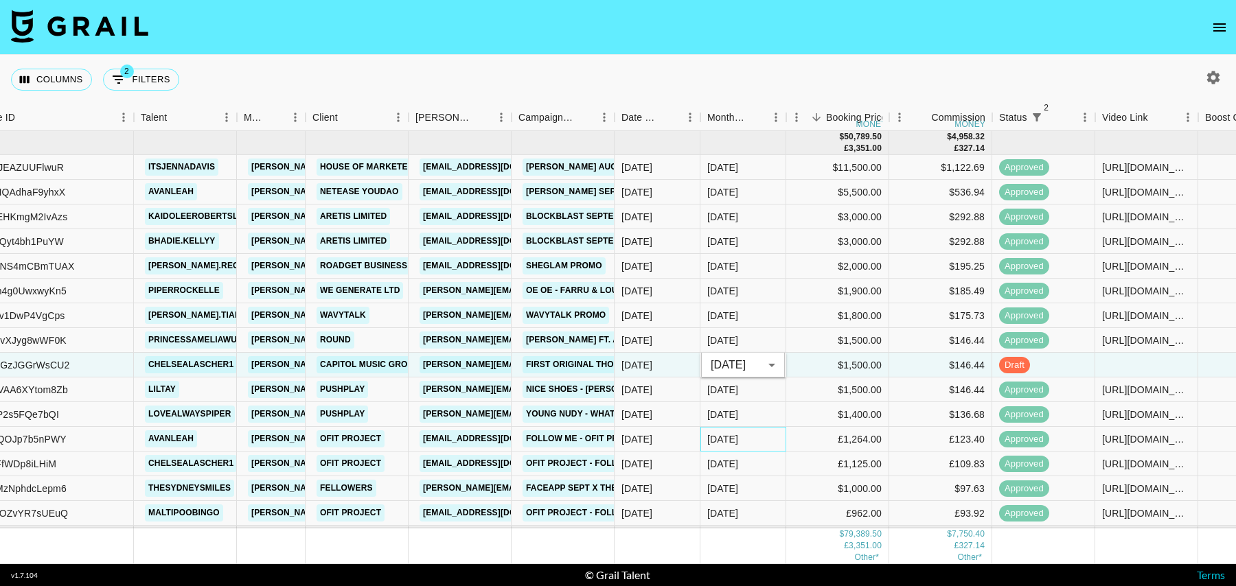
click at [759, 450] on div "[DATE]" at bounding box center [743, 439] width 86 height 25
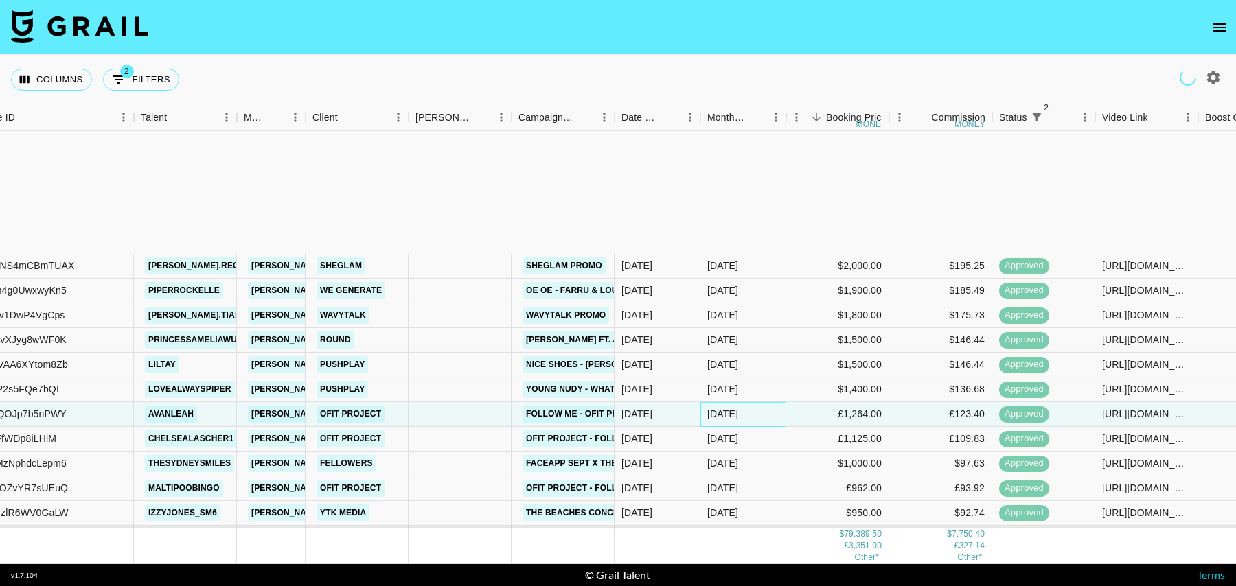
scroll to position [194, 151]
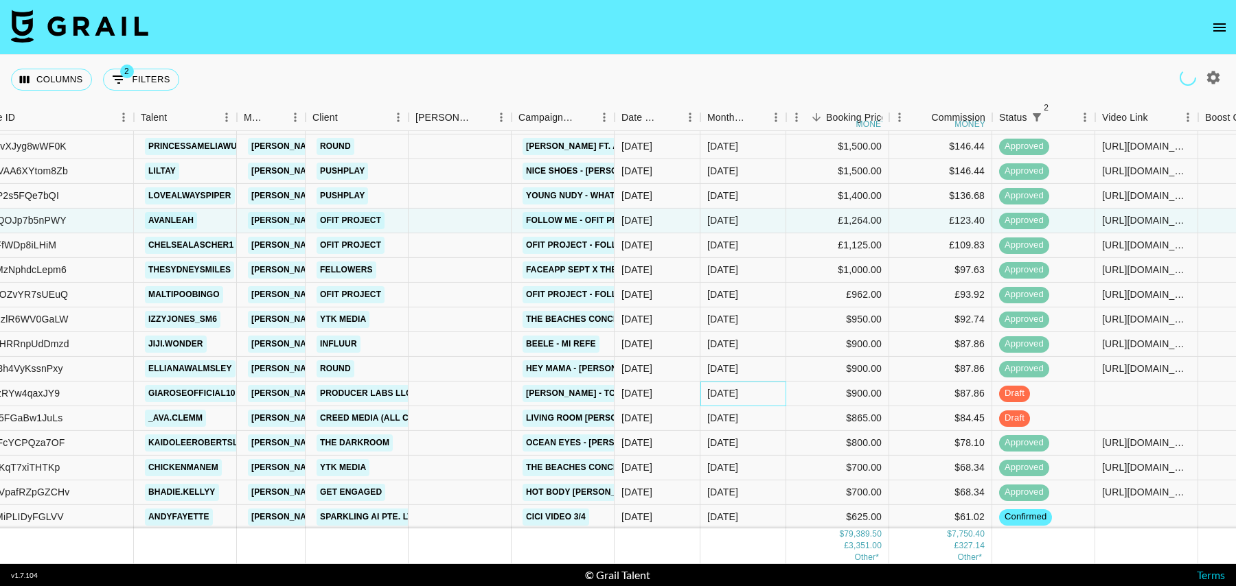
click at [759, 395] on div "[DATE]" at bounding box center [743, 394] width 86 height 25
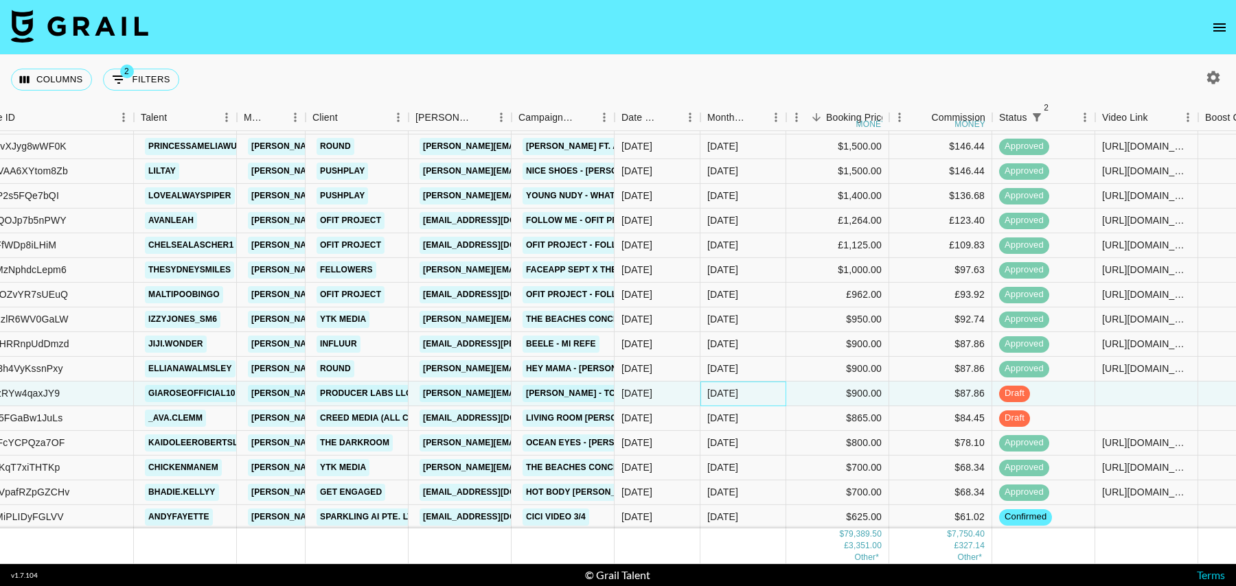
click at [769, 393] on div "[DATE]" at bounding box center [743, 394] width 86 height 25
click at [748, 366] on li "[DATE]" at bounding box center [743, 369] width 84 height 25
type input "[DATE]"
click at [757, 415] on div "[DATE]" at bounding box center [743, 418] width 86 height 25
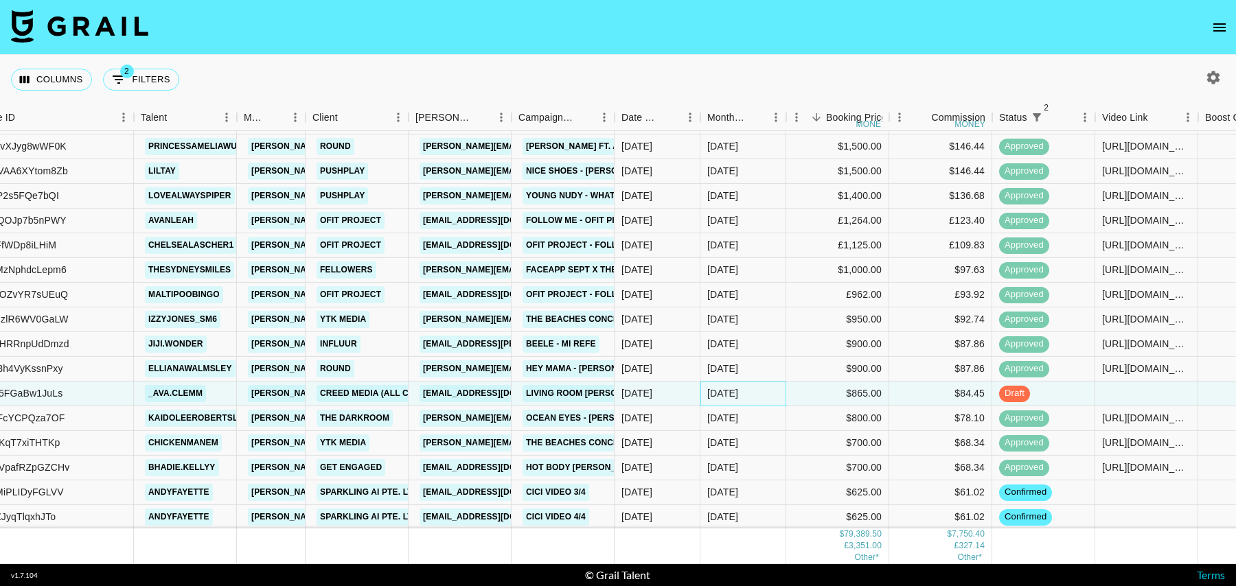
click at [757, 402] on div "[DATE]" at bounding box center [743, 394] width 86 height 25
click at [747, 368] on li "[DATE]" at bounding box center [743, 369] width 84 height 25
type input "[DATE]"
click at [762, 463] on div "[DATE]" at bounding box center [743, 468] width 86 height 25
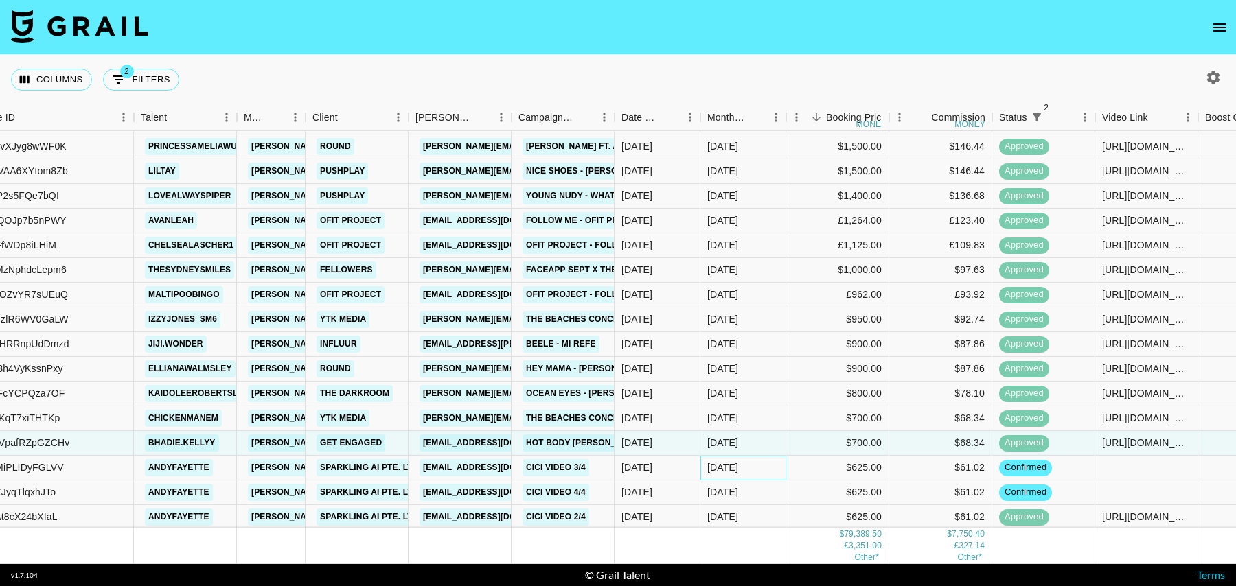
click at [759, 466] on div "[DATE]" at bounding box center [743, 468] width 86 height 25
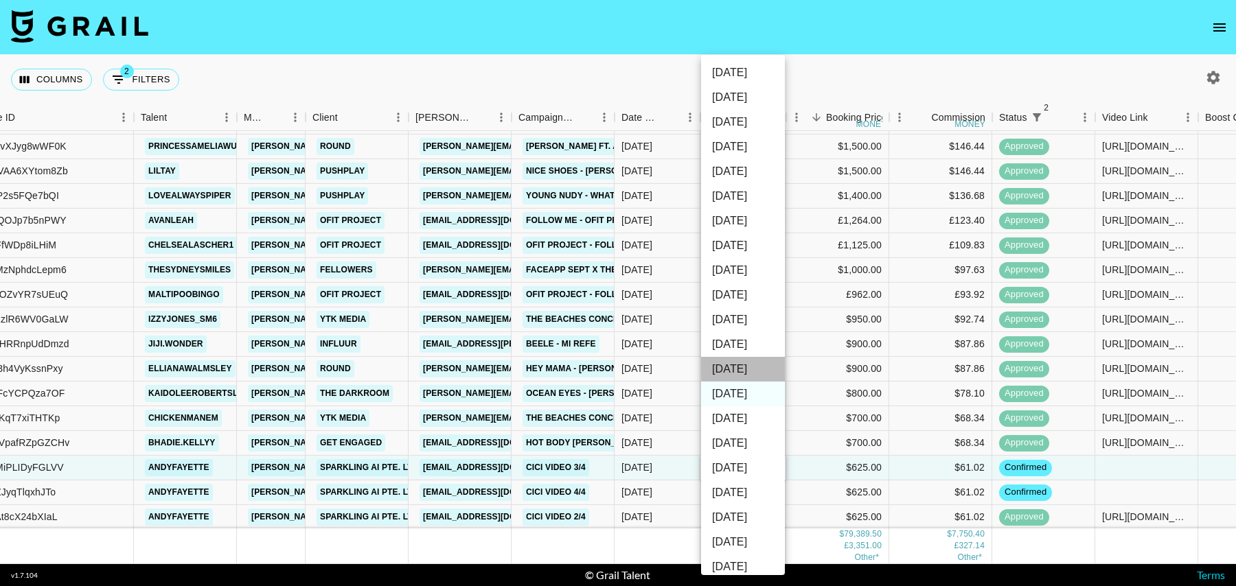
click at [740, 367] on li "[DATE]" at bounding box center [743, 369] width 84 height 25
type input "[DATE]"
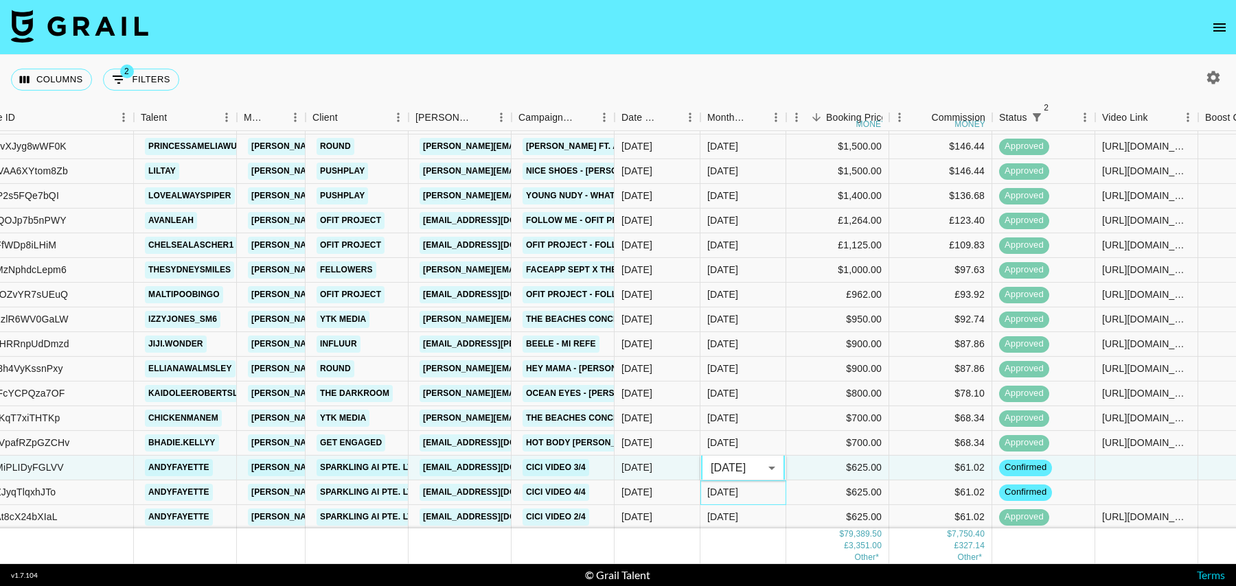
click at [764, 496] on div "[DATE]" at bounding box center [743, 493] width 86 height 25
click at [757, 481] on div "[DATE]" at bounding box center [743, 493] width 86 height 25
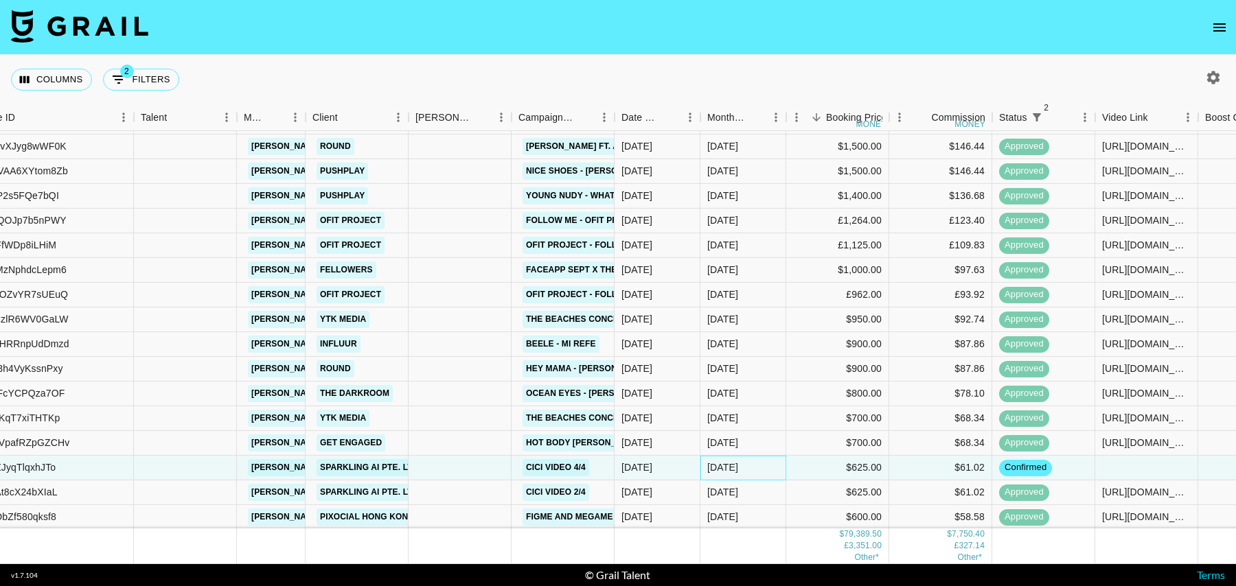
click at [757, 468] on div "[DATE]" at bounding box center [743, 468] width 86 height 25
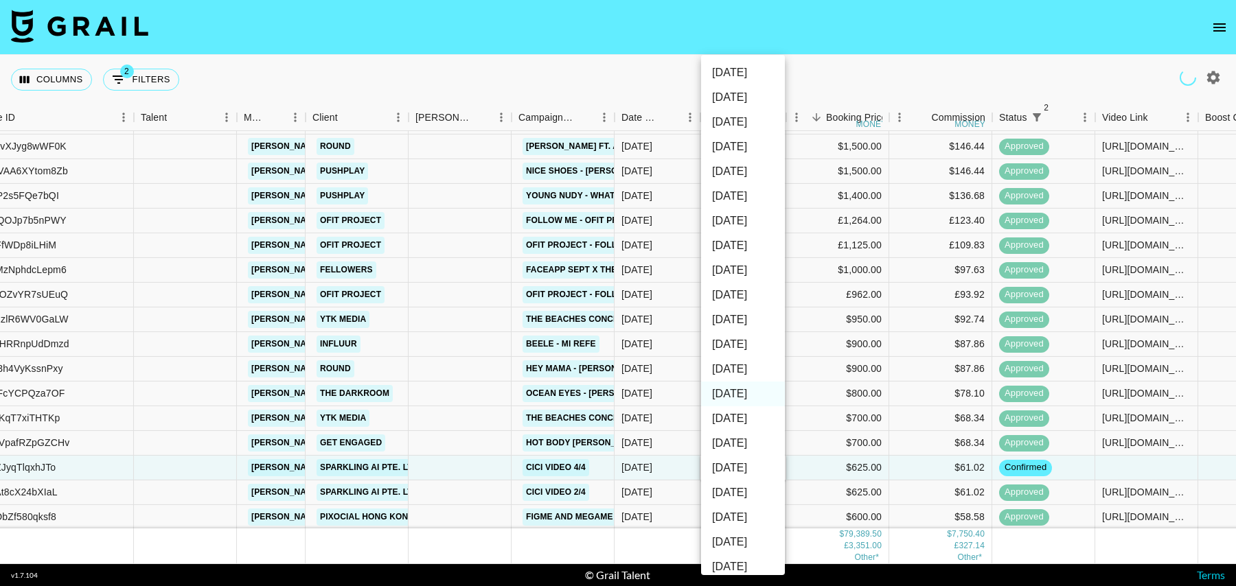
click at [743, 363] on li "[DATE]" at bounding box center [743, 369] width 84 height 25
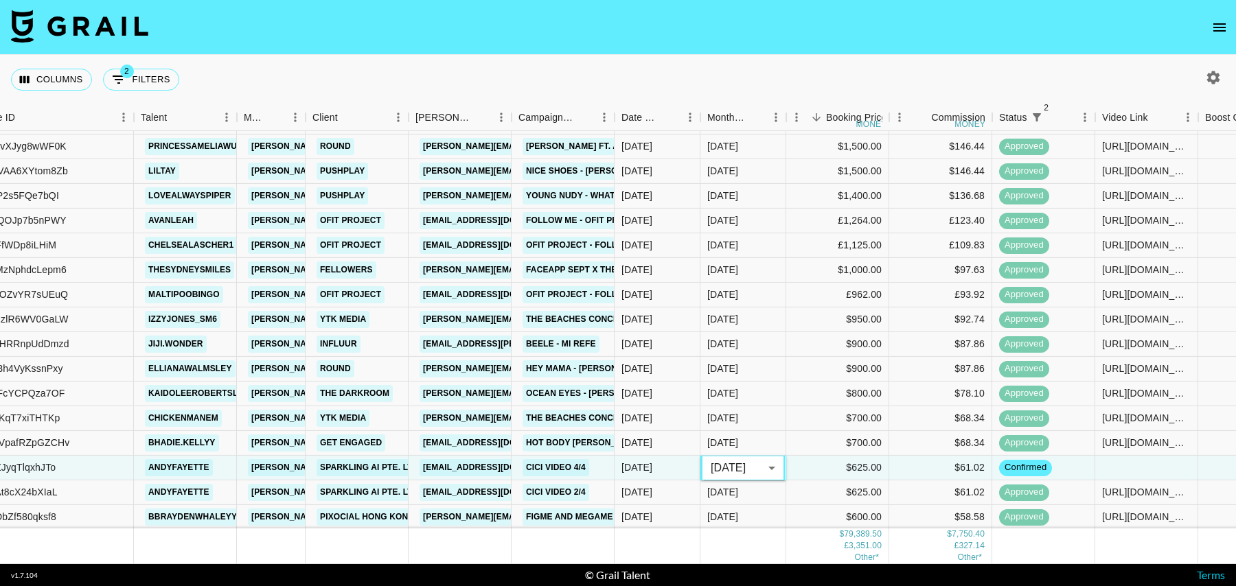
type input "[DATE]"
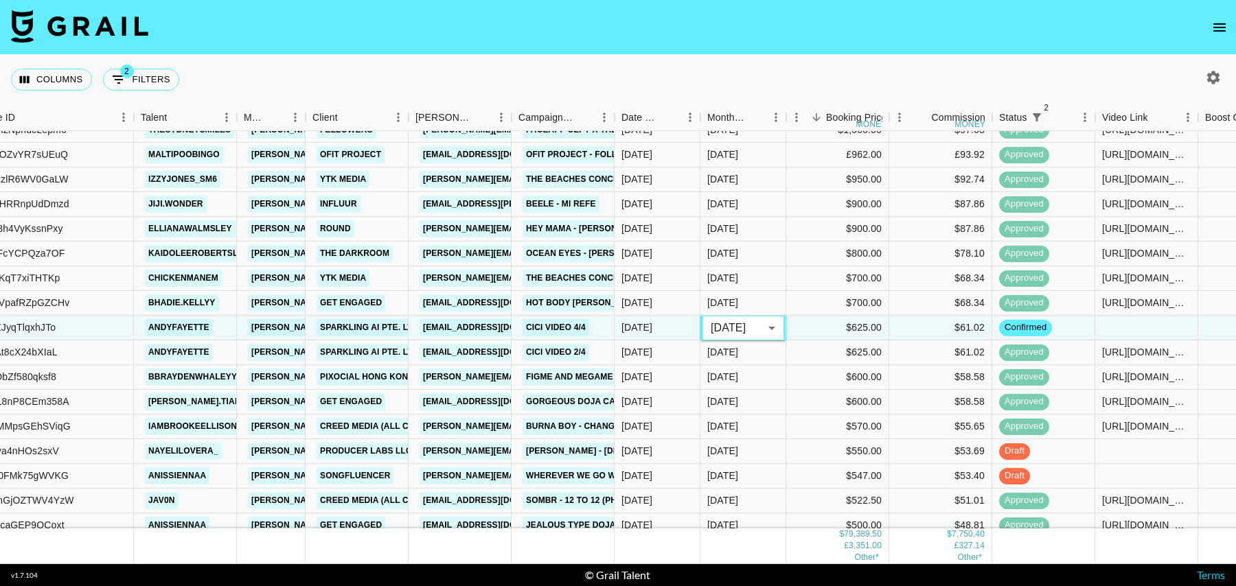
scroll to position [334, 151]
click at [766, 444] on div "[DATE]" at bounding box center [743, 451] width 86 height 25
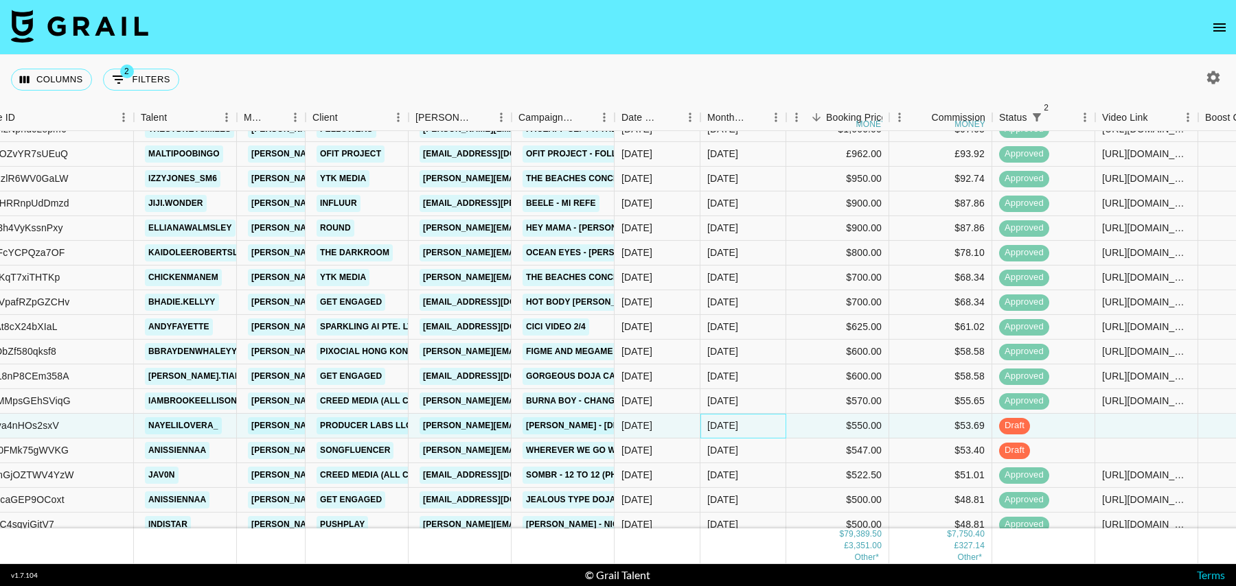
click at [765, 424] on div "[DATE]" at bounding box center [743, 426] width 86 height 25
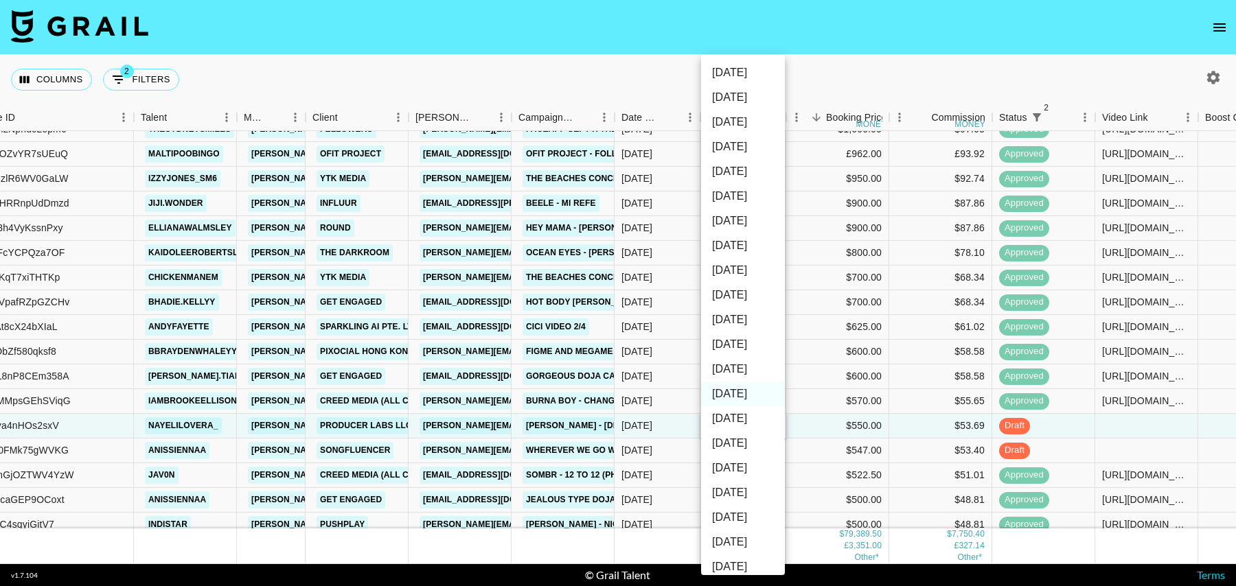
click at [741, 369] on li "[DATE]" at bounding box center [743, 369] width 84 height 25
type input "[DATE]"
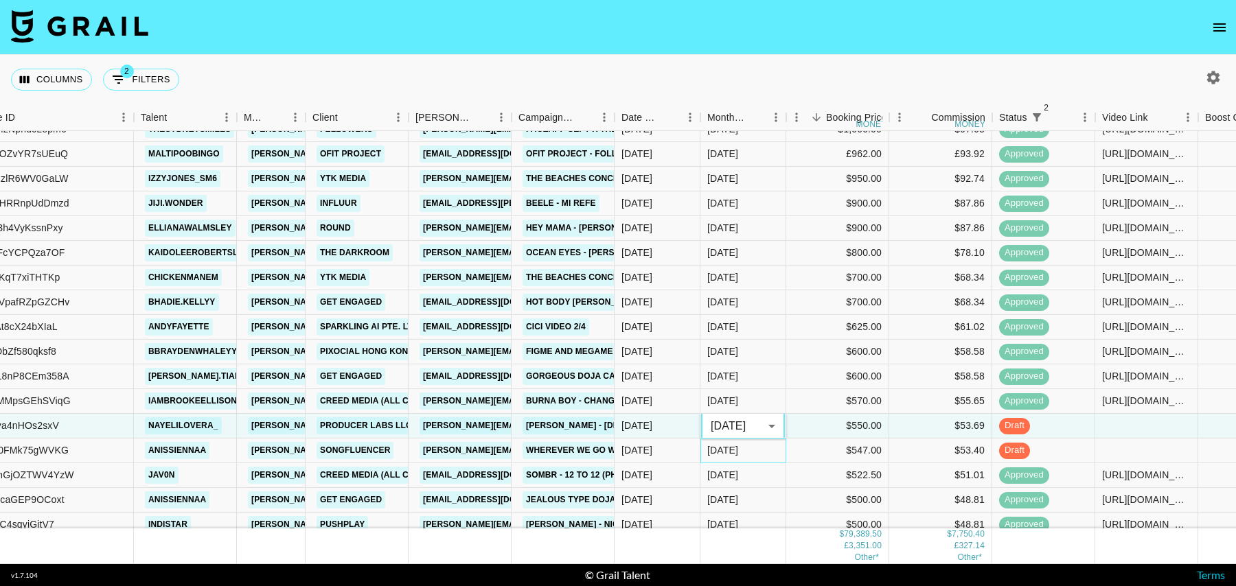
click at [759, 443] on div "[DATE]" at bounding box center [743, 451] width 86 height 25
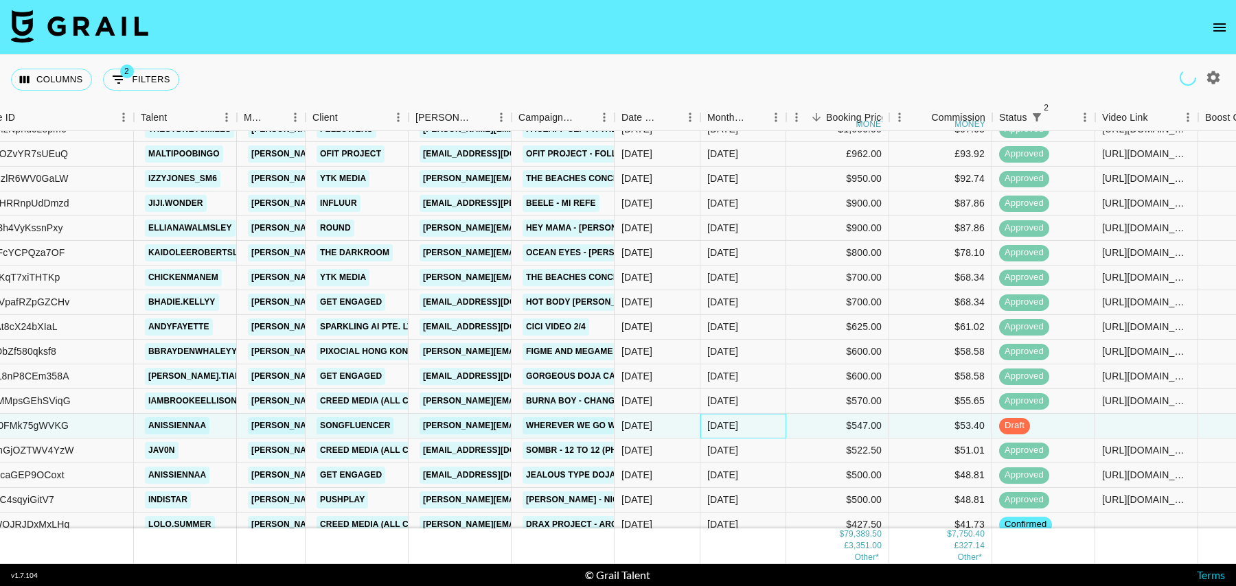
click at [759, 424] on div "[DATE]" at bounding box center [743, 426] width 86 height 25
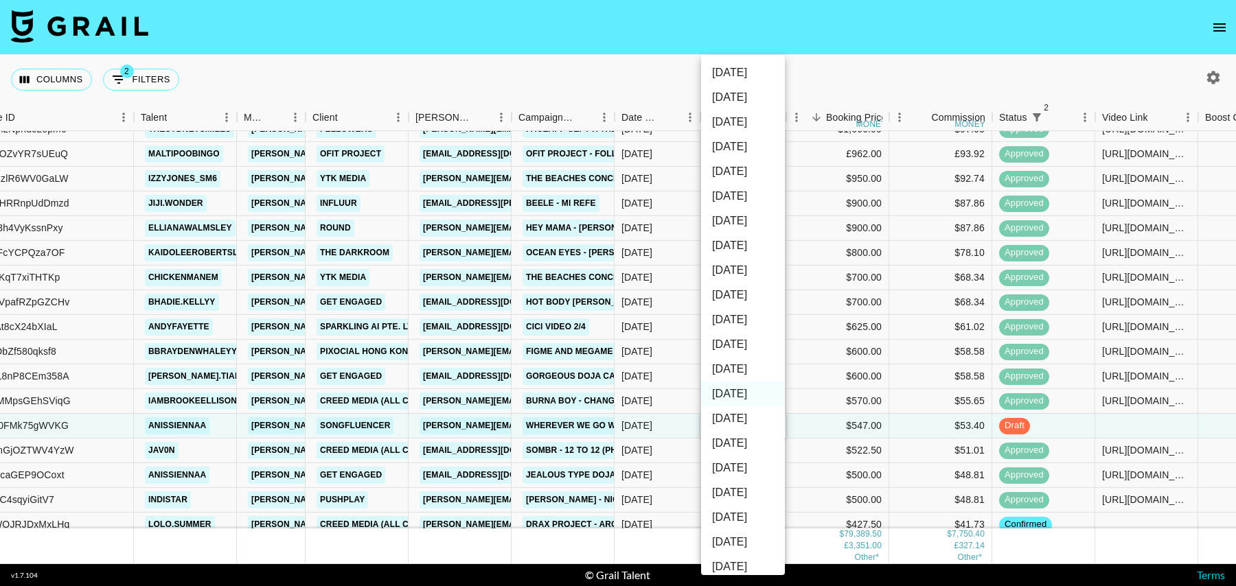
click at [729, 372] on li "[DATE]" at bounding box center [743, 369] width 84 height 25
type input "[DATE]"
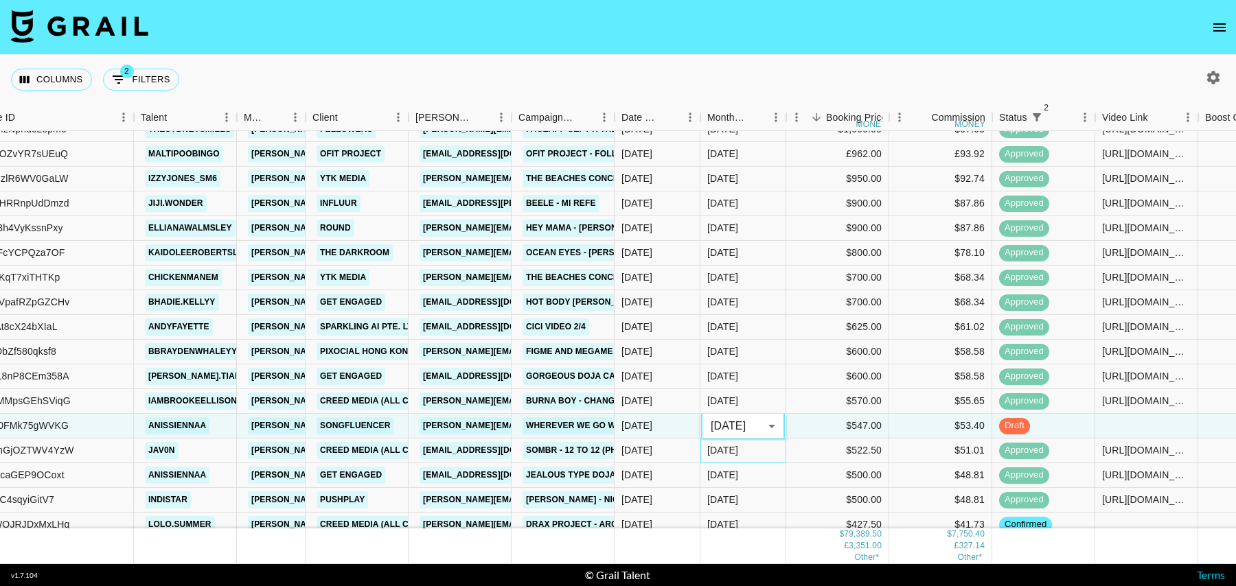
drag, startPoint x: 758, startPoint y: 455, endPoint x: 772, endPoint y: 462, distance: 15.4
click at [758, 455] on div "[DATE]" at bounding box center [743, 451] width 86 height 25
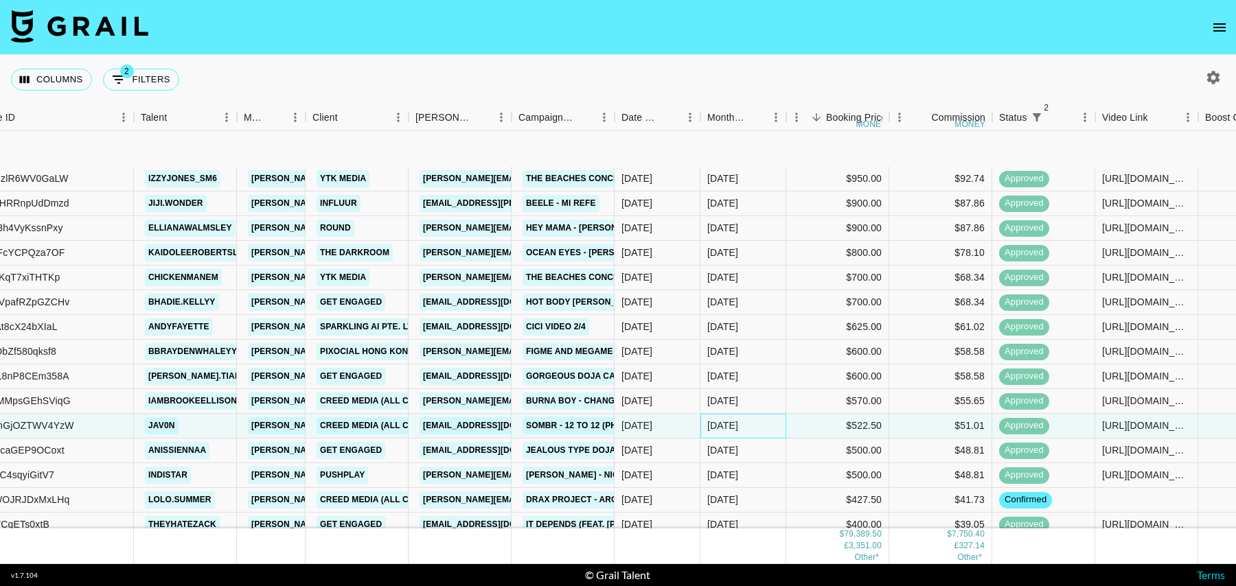
scroll to position [426, 151]
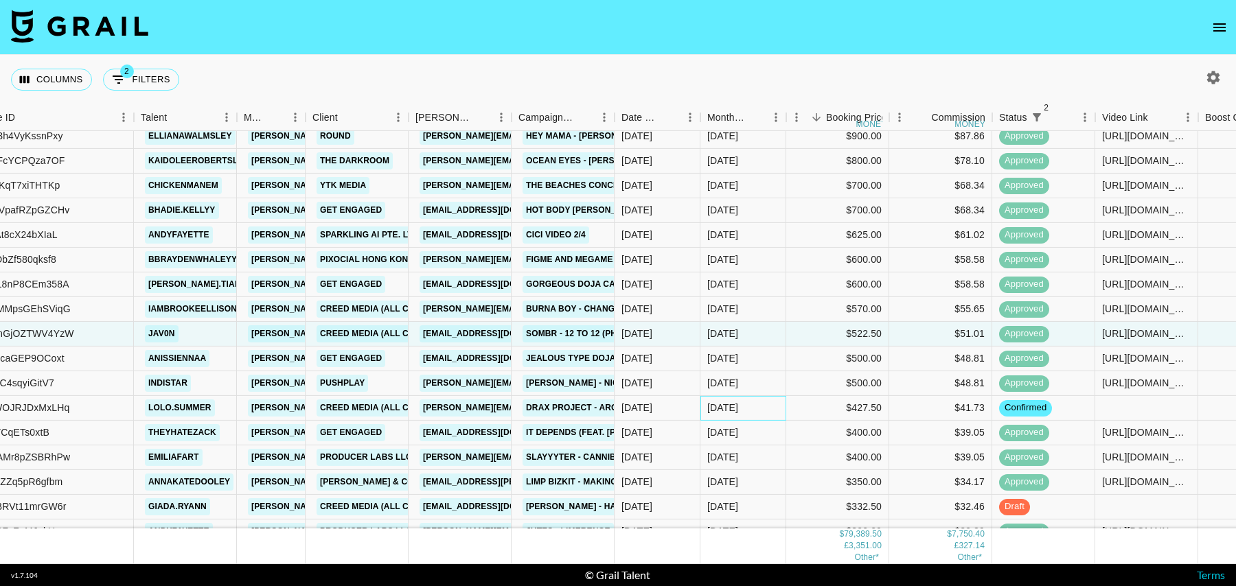
click at [767, 409] on div "[DATE]" at bounding box center [743, 408] width 86 height 25
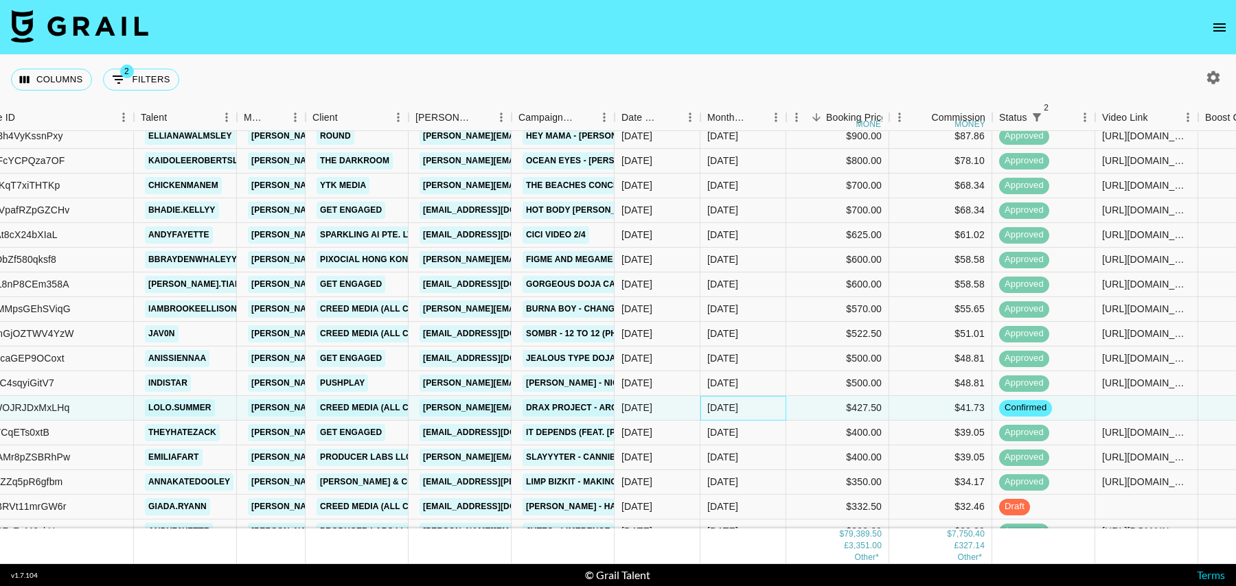
click at [764, 406] on div "[DATE]" at bounding box center [743, 408] width 86 height 25
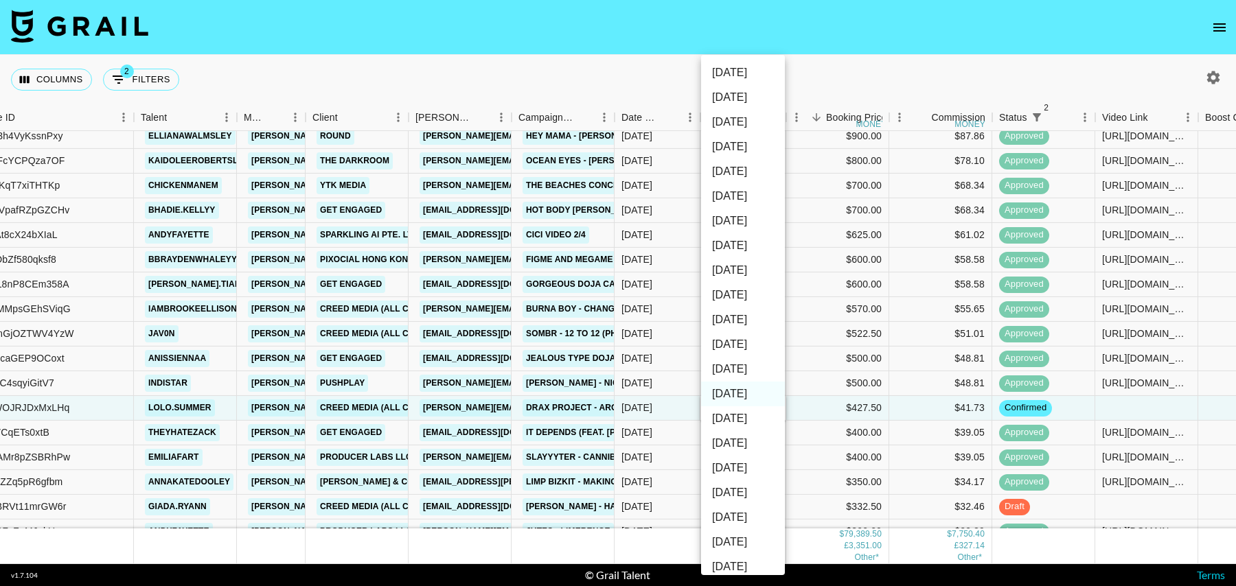
click at [740, 374] on li "[DATE]" at bounding box center [743, 369] width 84 height 25
type input "[DATE]"
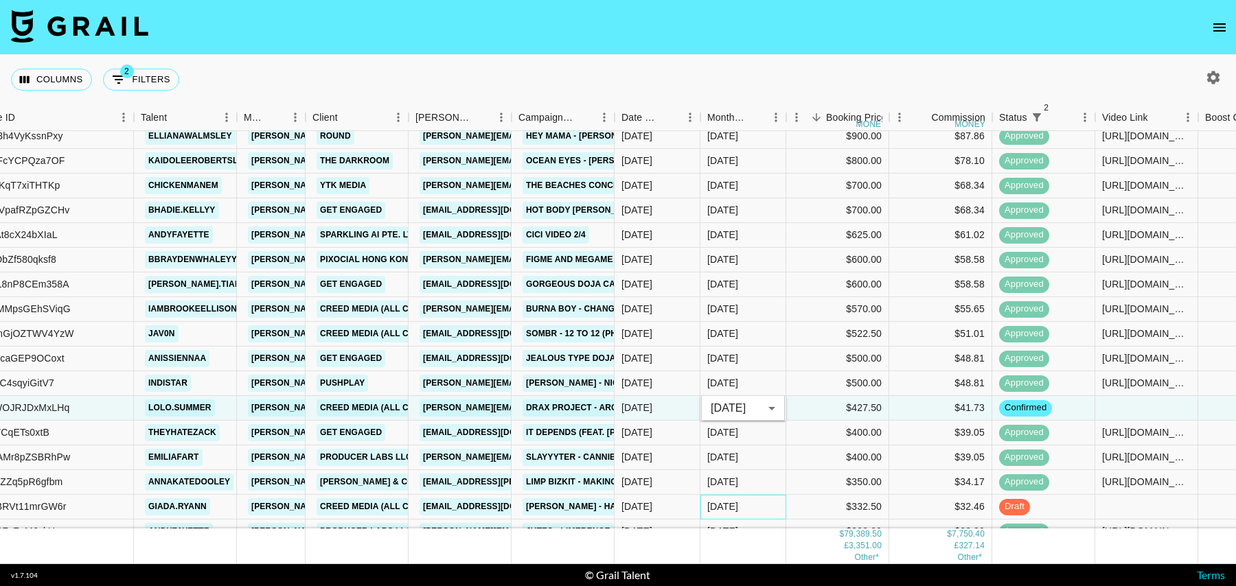
click at [761, 503] on div "[DATE]" at bounding box center [743, 507] width 86 height 25
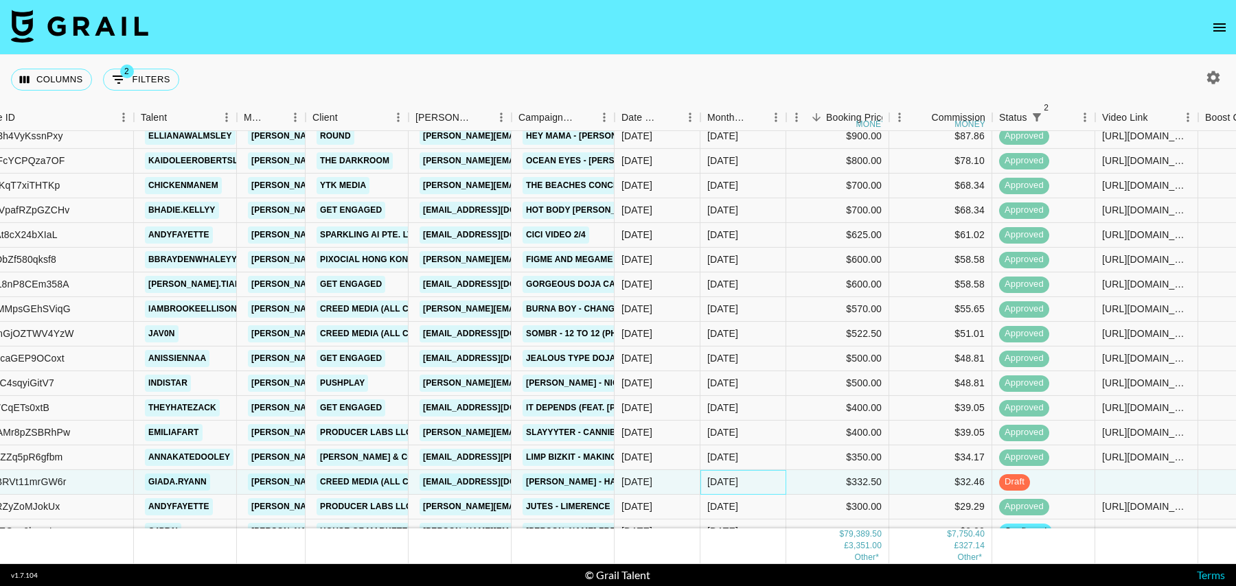
click at [761, 483] on div "[DATE]" at bounding box center [743, 482] width 86 height 25
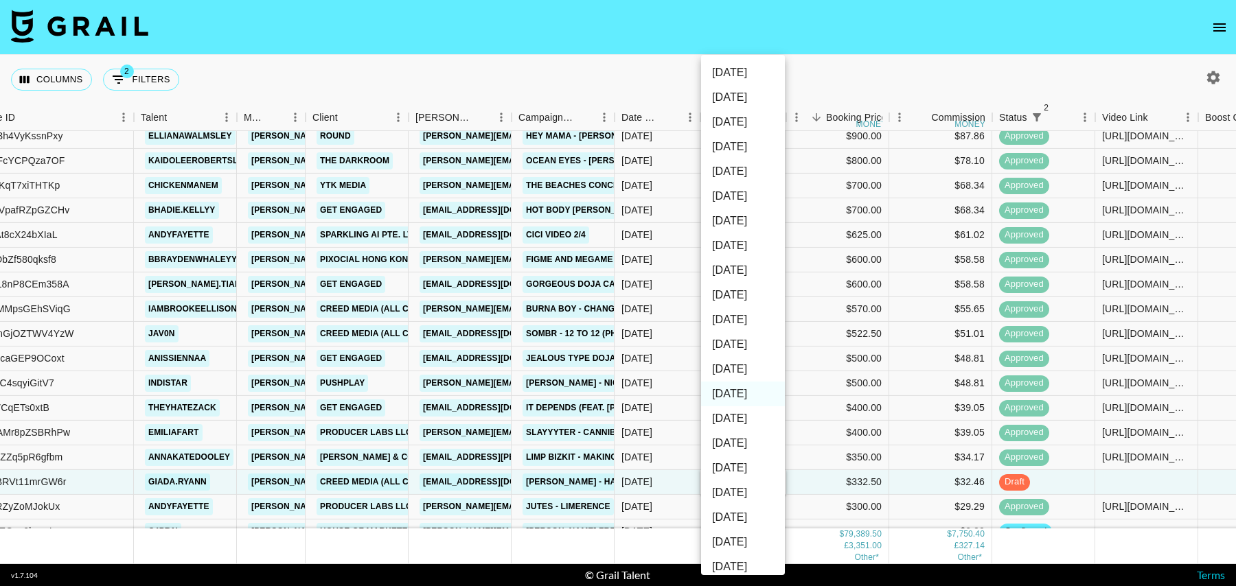
click at [735, 364] on li "[DATE]" at bounding box center [743, 369] width 84 height 25
type input "[DATE]"
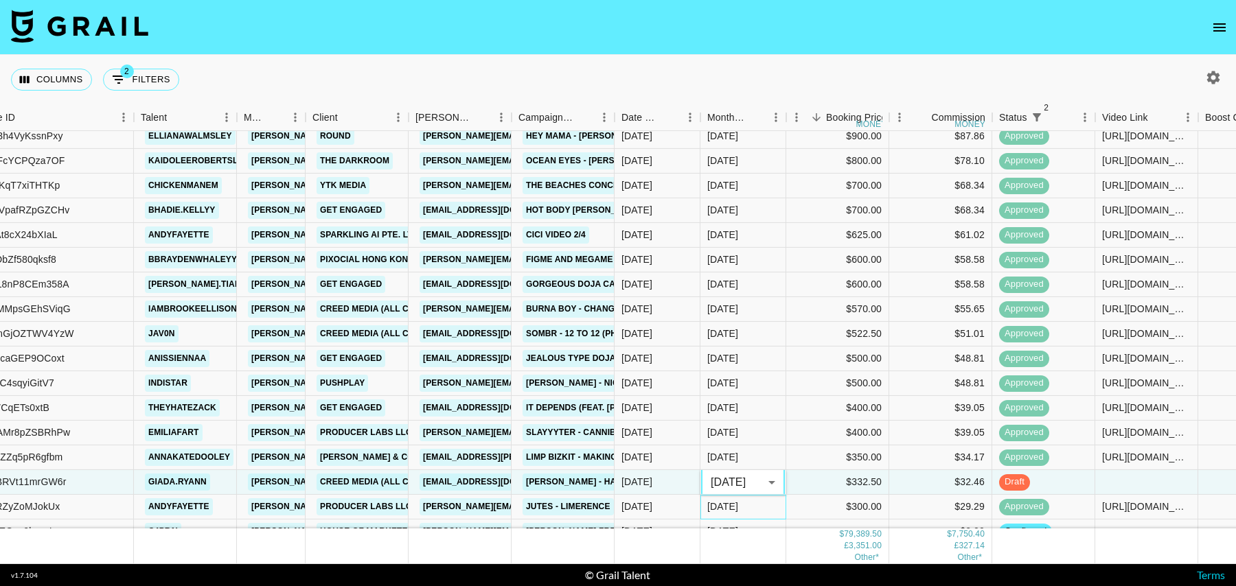
click at [757, 508] on div "[DATE]" at bounding box center [743, 507] width 86 height 25
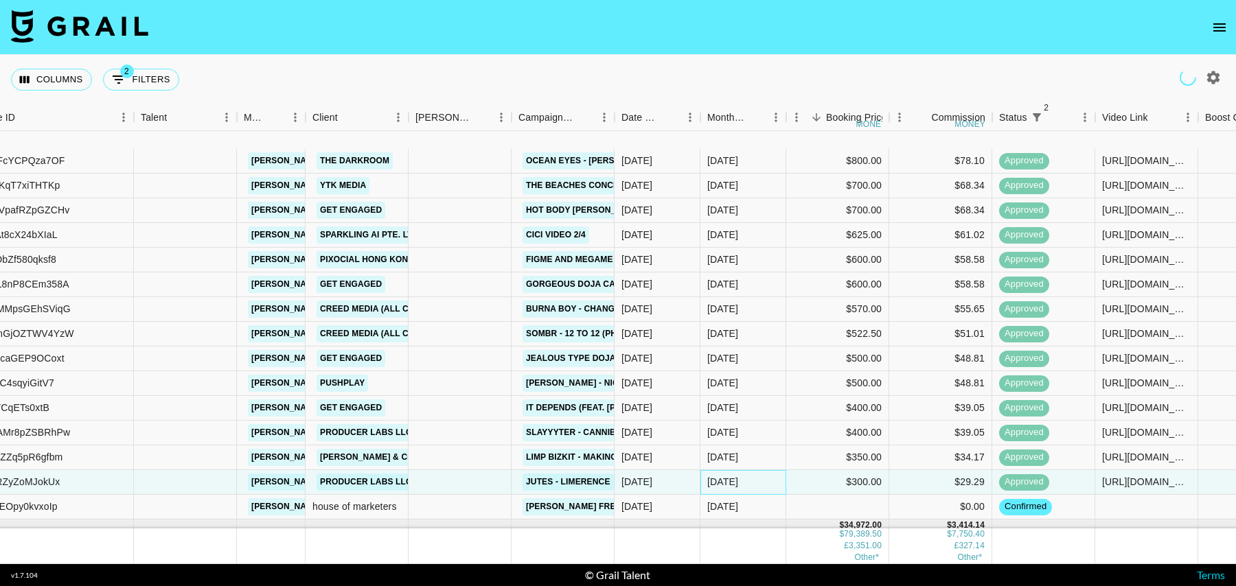
scroll to position [496, 151]
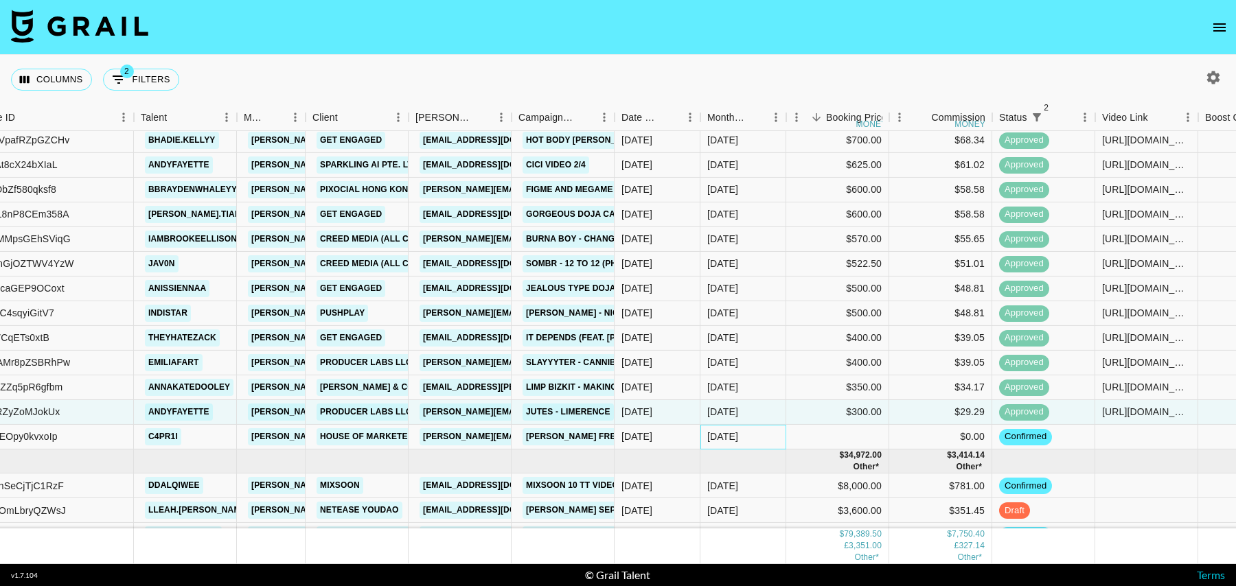
click at [753, 431] on div "[DATE]" at bounding box center [743, 437] width 86 height 25
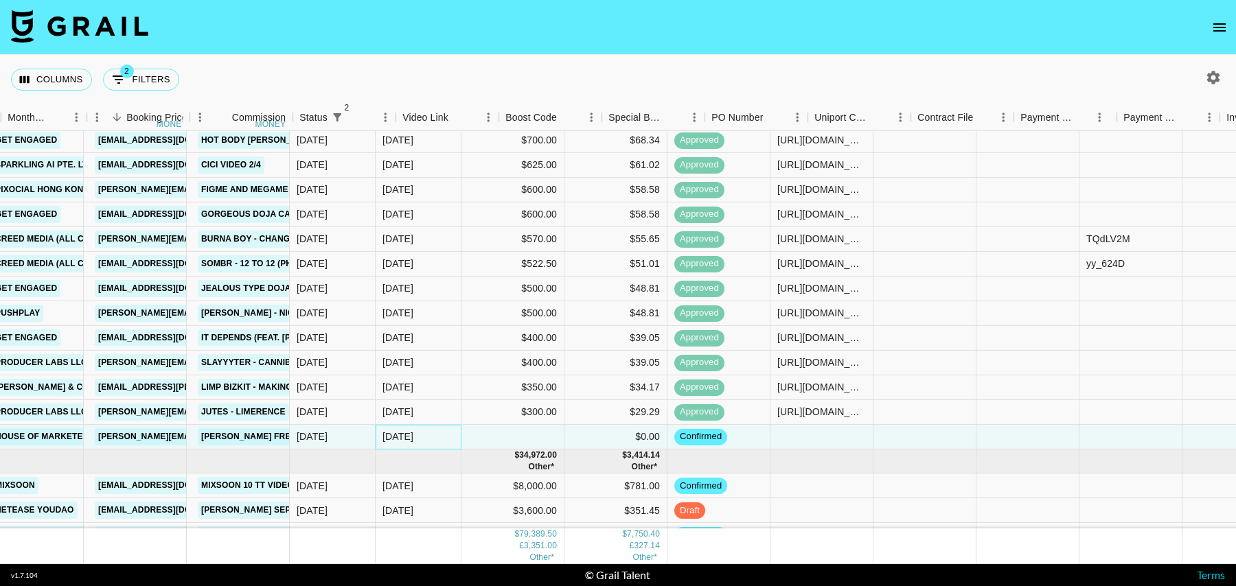
scroll to position [496, 992]
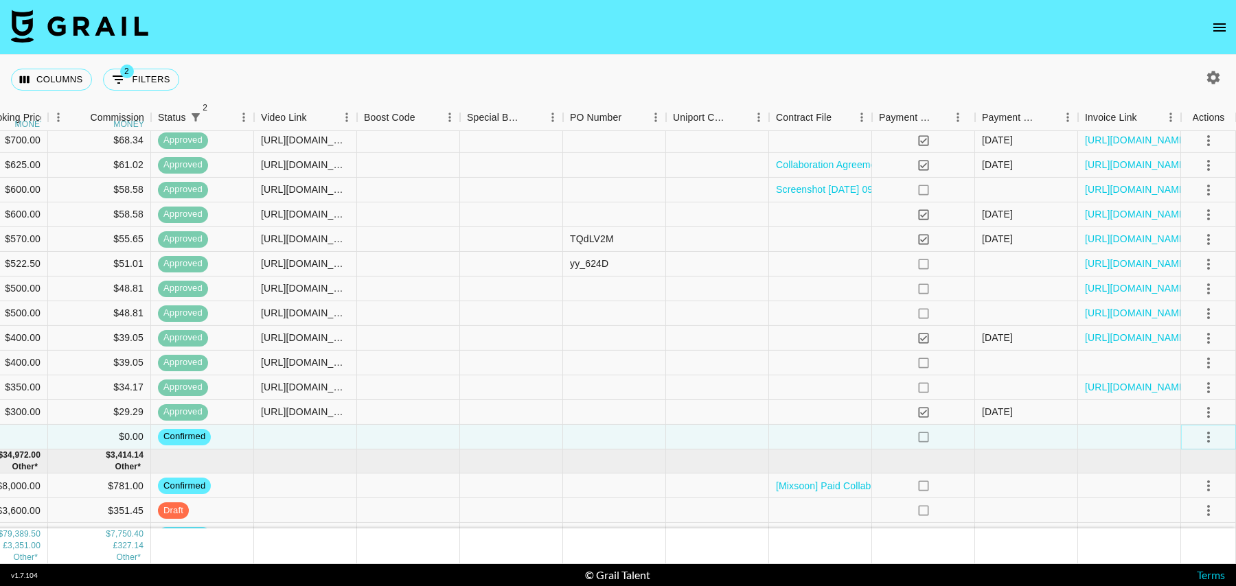
click at [1213, 439] on icon "select merge strategy" at bounding box center [1208, 436] width 16 height 16
click at [1178, 490] on li "Decline" at bounding box center [1191, 491] width 89 height 25
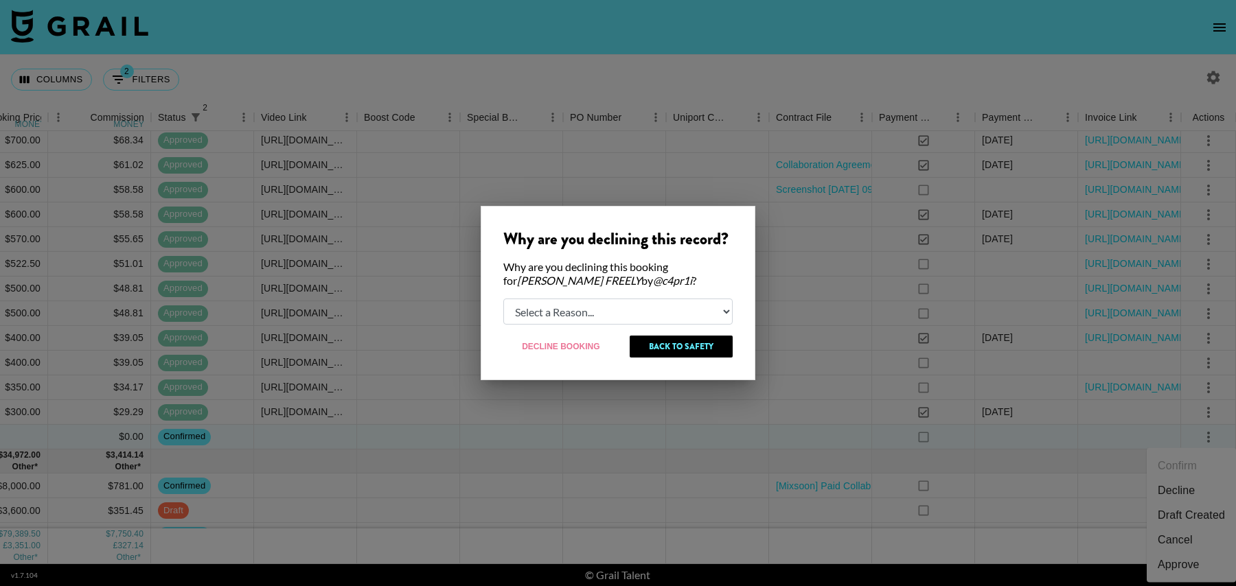
click at [591, 316] on select "Select a Reason... Relogging this deal due to a data issue The [PERSON_NAME] ca…" at bounding box center [617, 312] width 229 height 26
select select "booker_cancel"
click at [503, 299] on select "Select a Reason... Relogging this deal due to a data issue The [PERSON_NAME] ca…" at bounding box center [617, 312] width 229 height 26
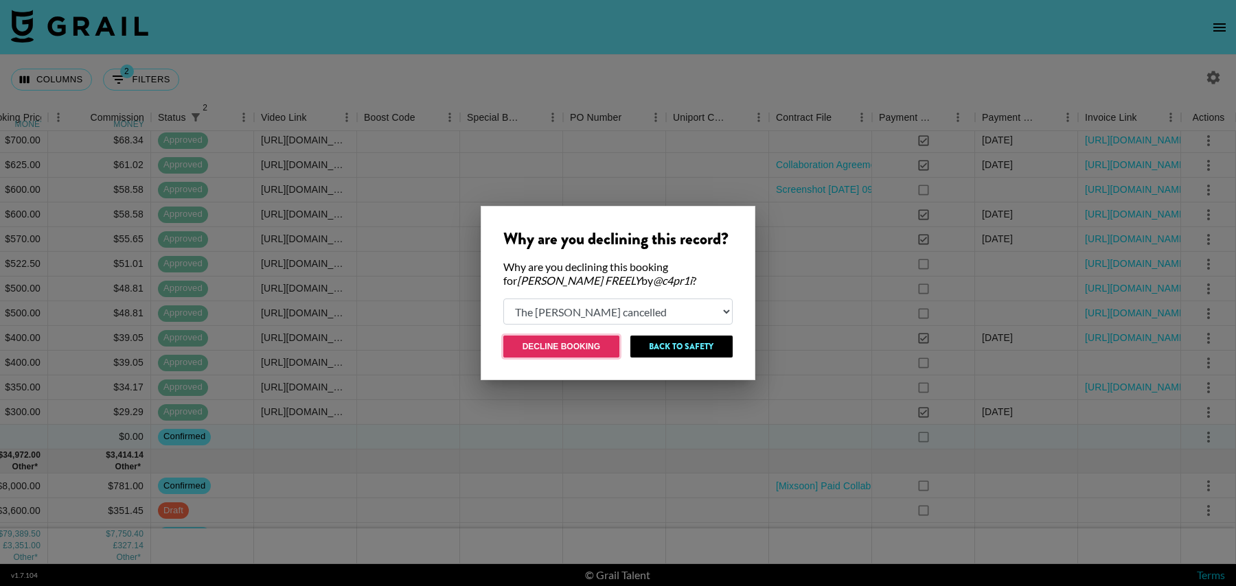
click at [567, 346] on button "Decline Booking" at bounding box center [561, 347] width 116 height 22
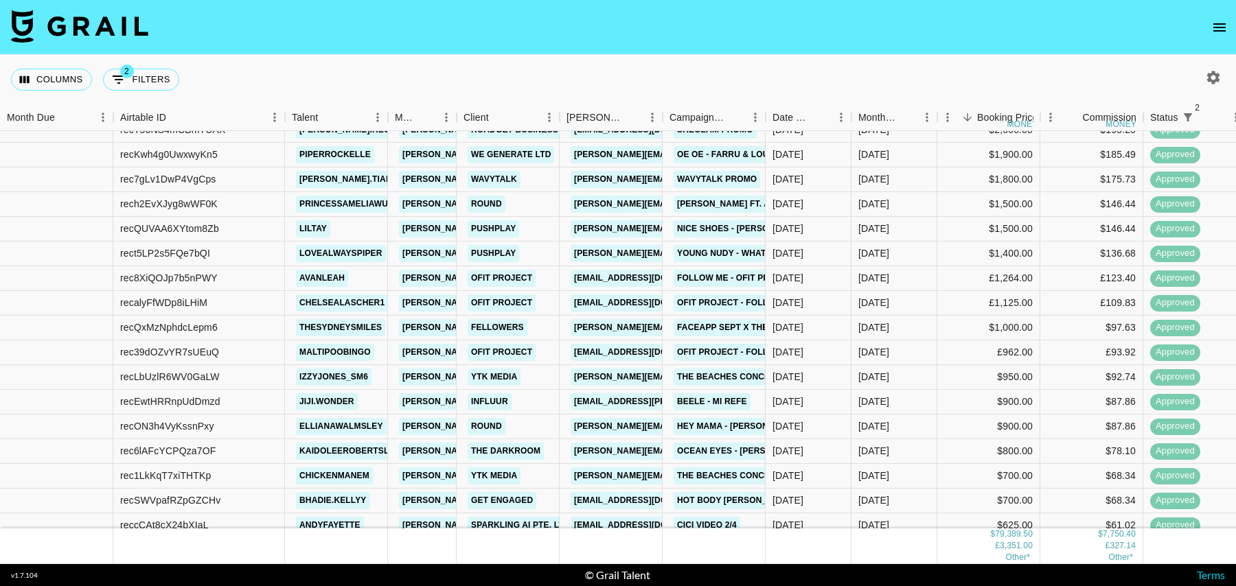
scroll to position [0, 0]
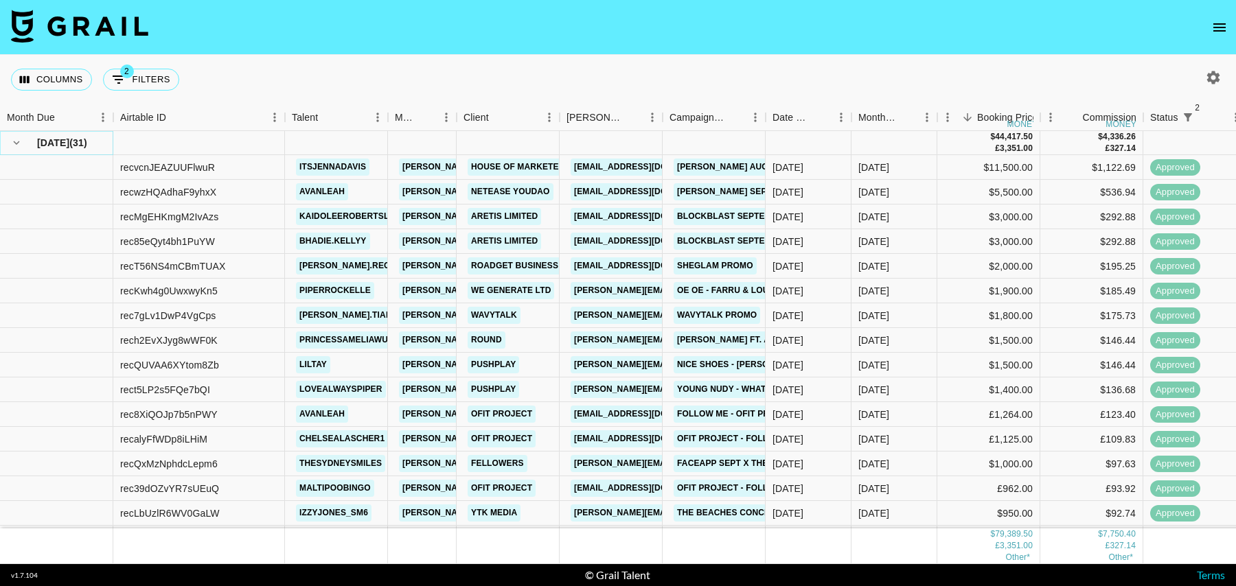
click at [12, 146] on icon "hide children" at bounding box center [16, 143] width 12 height 12
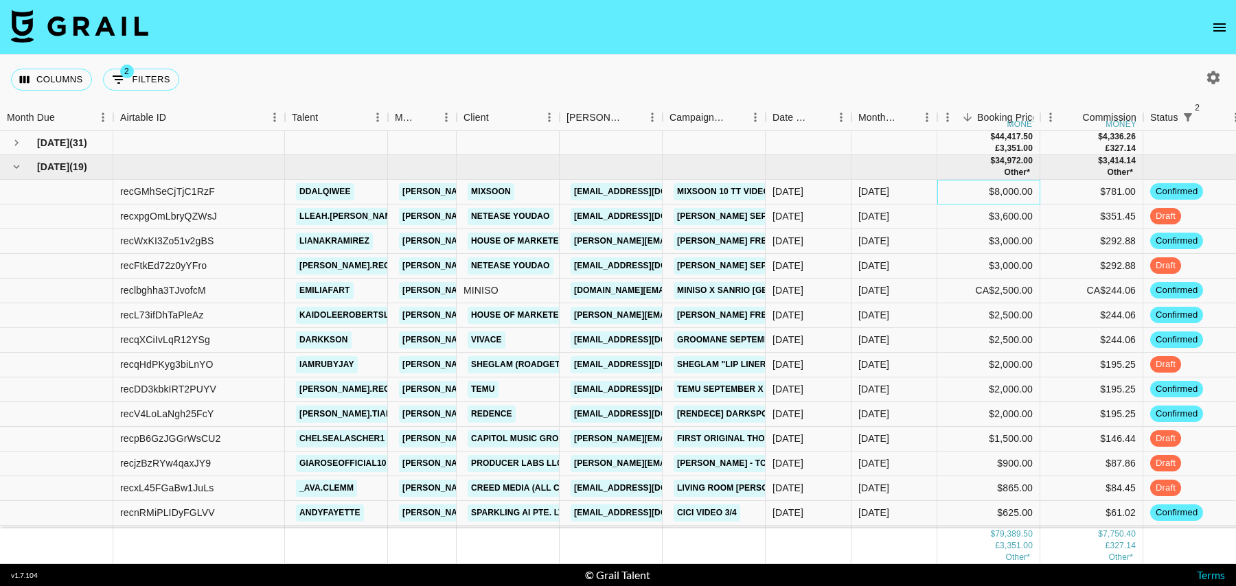
click at [961, 190] on div "$8,000.00" at bounding box center [988, 192] width 103 height 25
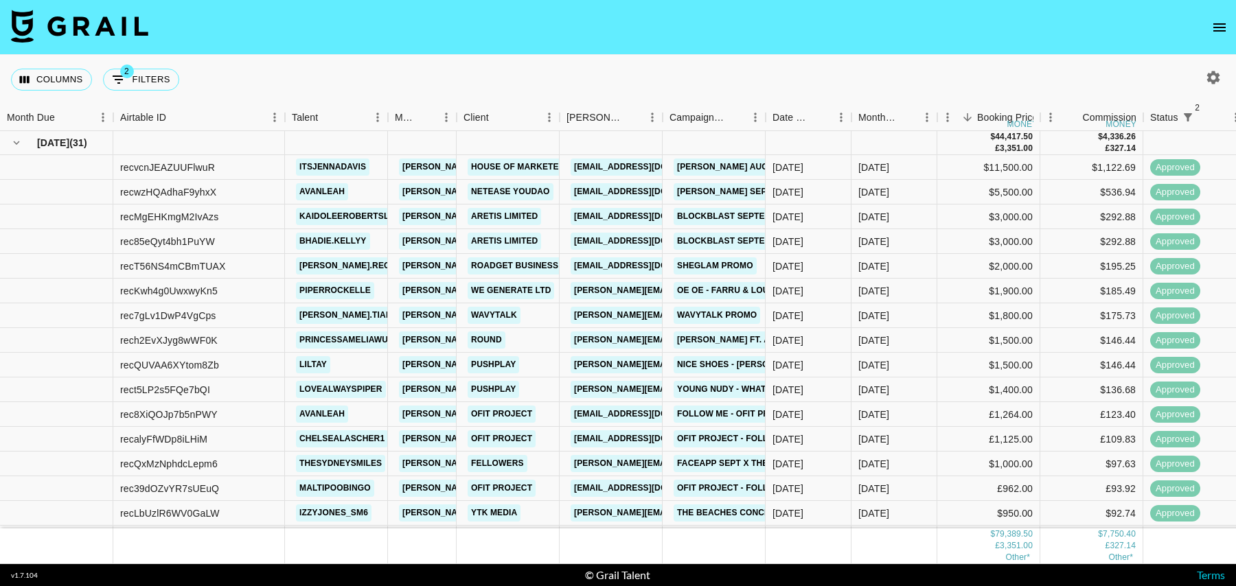
click at [1208, 84] on icon "button" at bounding box center [1213, 77] width 16 height 16
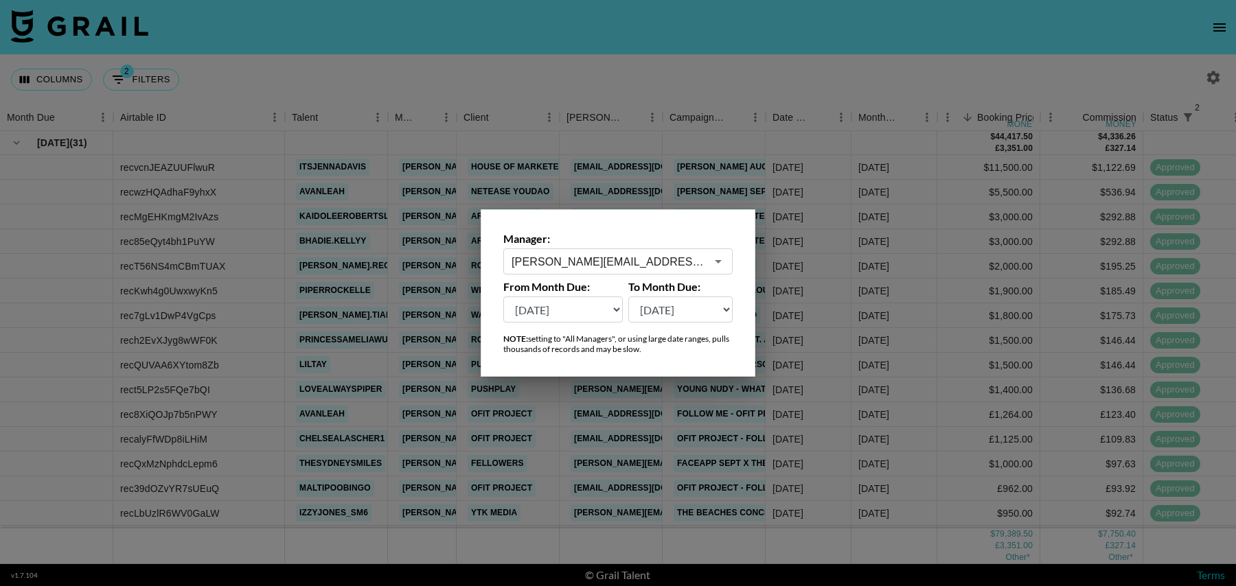
click at [536, 314] on select "[DATE] Sep '[DATE] [DATE] '[DATE] May '[DATE] Mar '[DATE] Jan '[DATE] Nov '[DAT…" at bounding box center [562, 310] width 119 height 26
select select "[DATE]"
click at [503, 297] on select "[DATE] Sep '[DATE] [DATE] '[DATE] May '[DATE] Mar '[DATE] Jan '[DATE] Nov '[DAT…" at bounding box center [562, 310] width 119 height 26
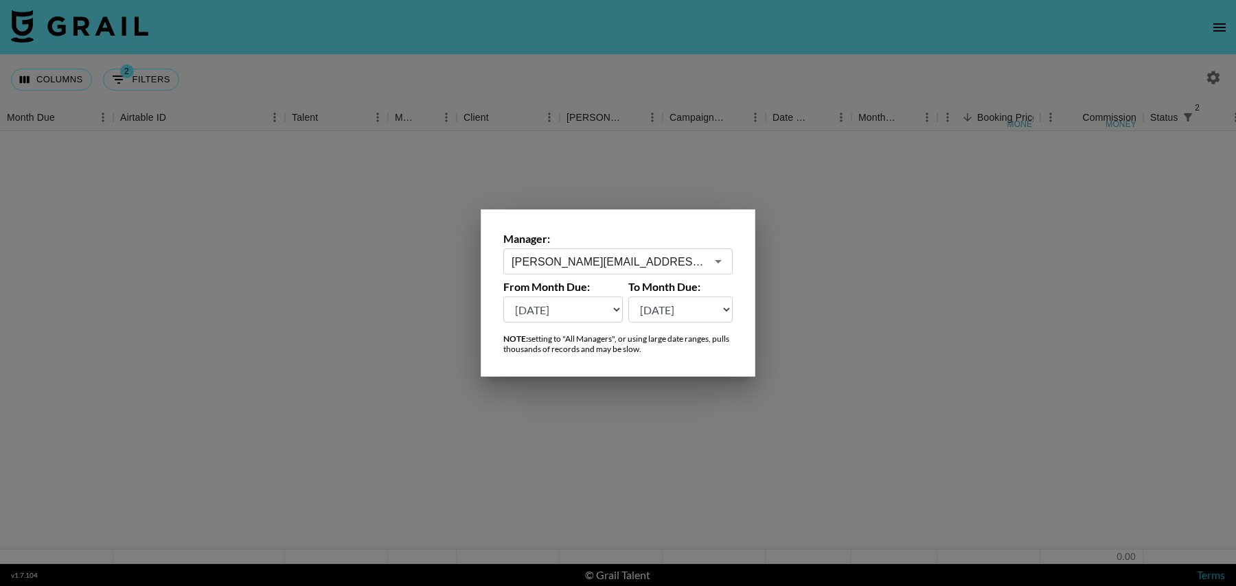
click at [311, 35] on div at bounding box center [618, 293] width 1236 height 586
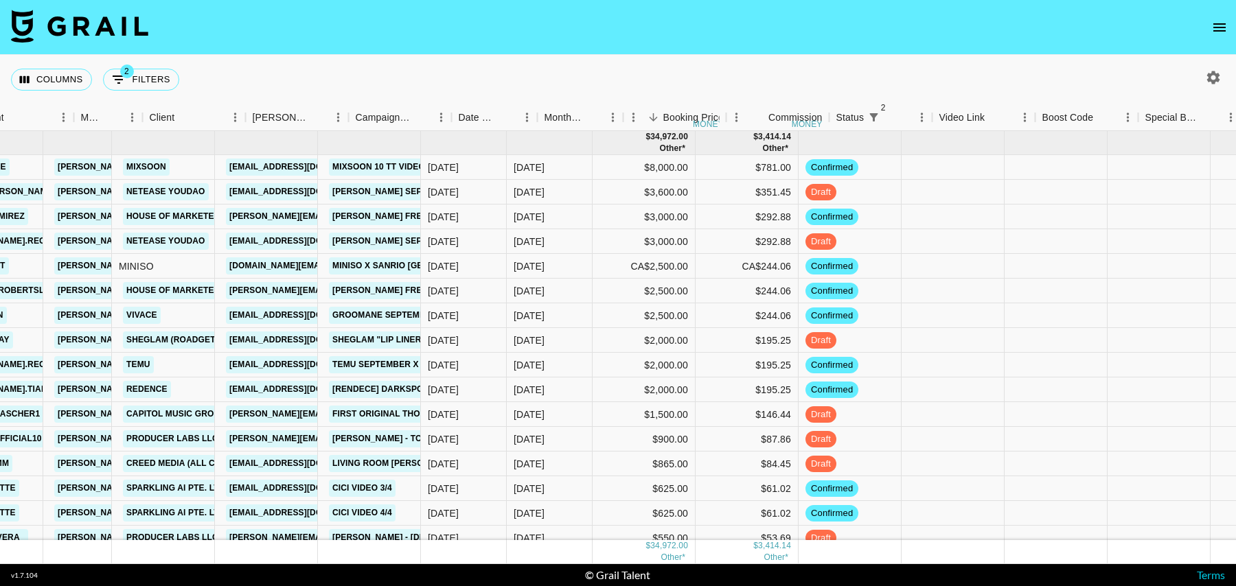
scroll to position [0, 358]
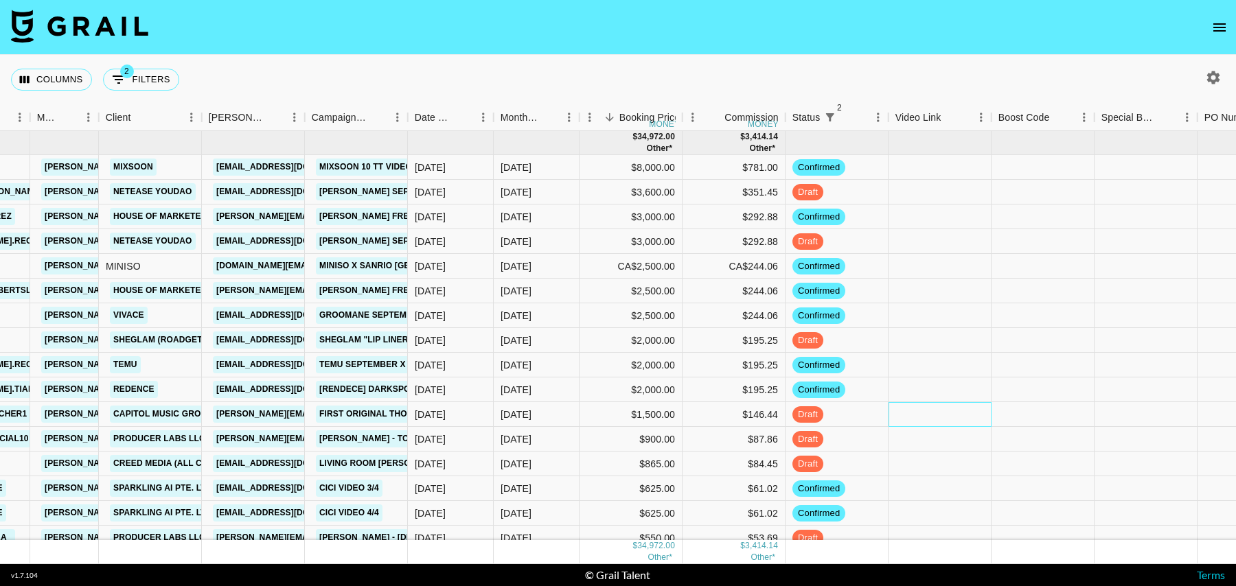
click at [958, 410] on div at bounding box center [940, 414] width 103 height 25
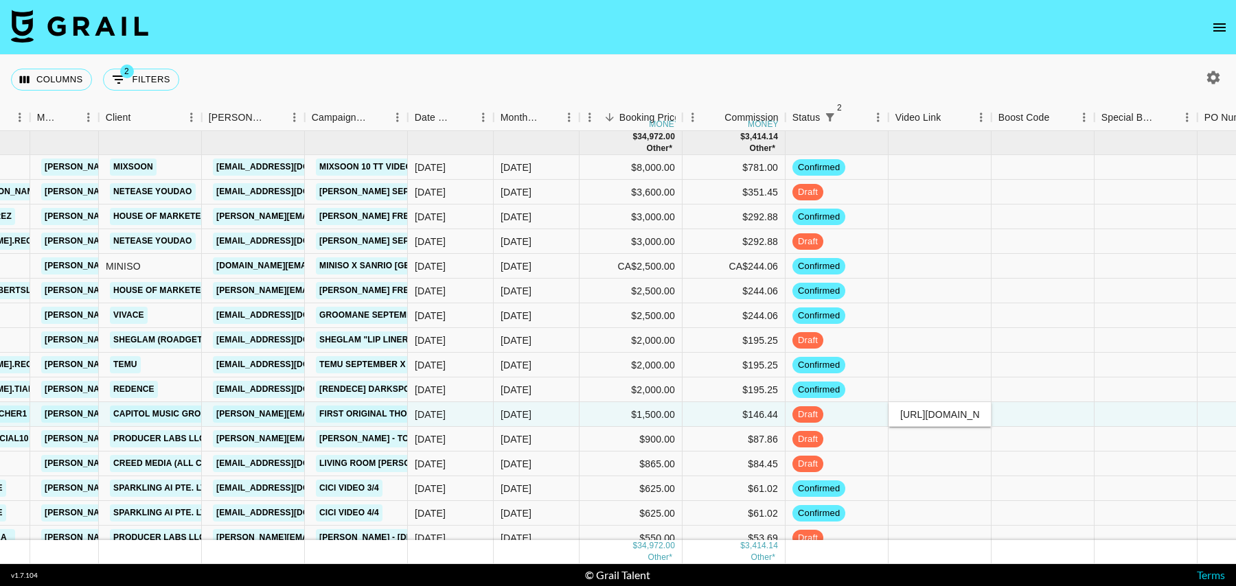
scroll to position [0, 367]
type input "[URL][DOMAIN_NAME]"
click at [1053, 427] on div at bounding box center [1043, 439] width 103 height 25
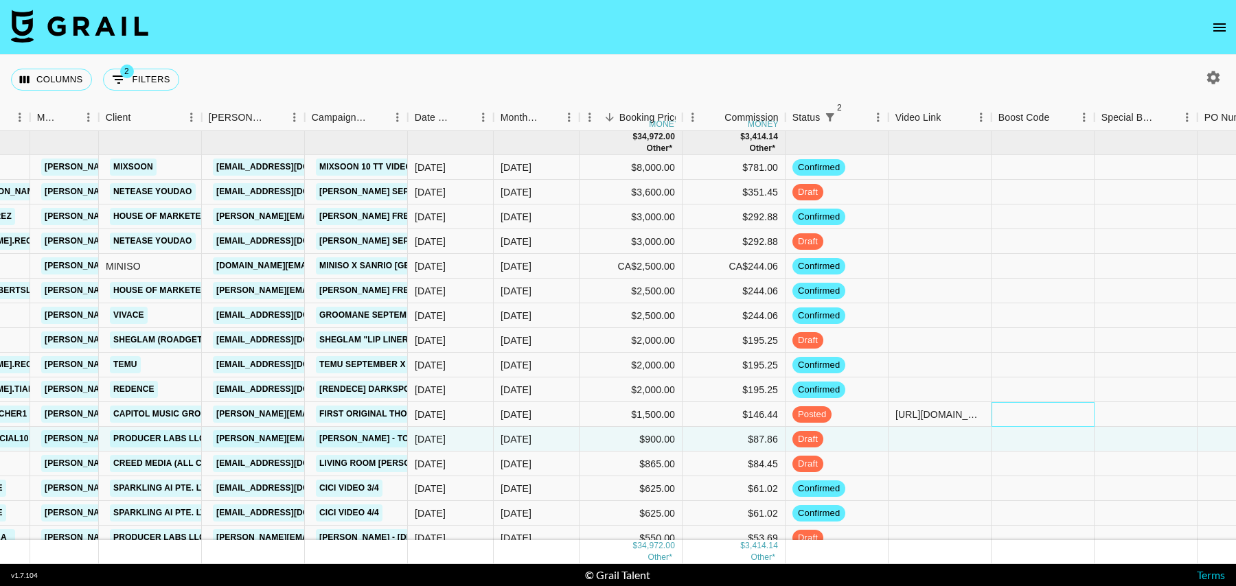
click at [1057, 416] on div at bounding box center [1043, 414] width 103 height 25
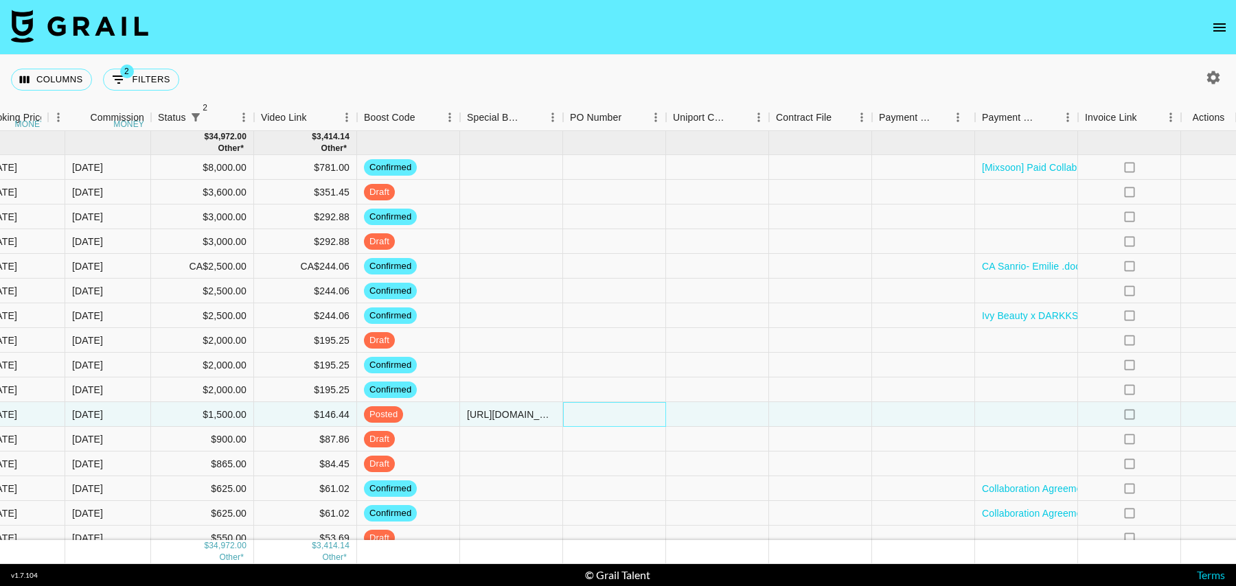
scroll to position [0, 992]
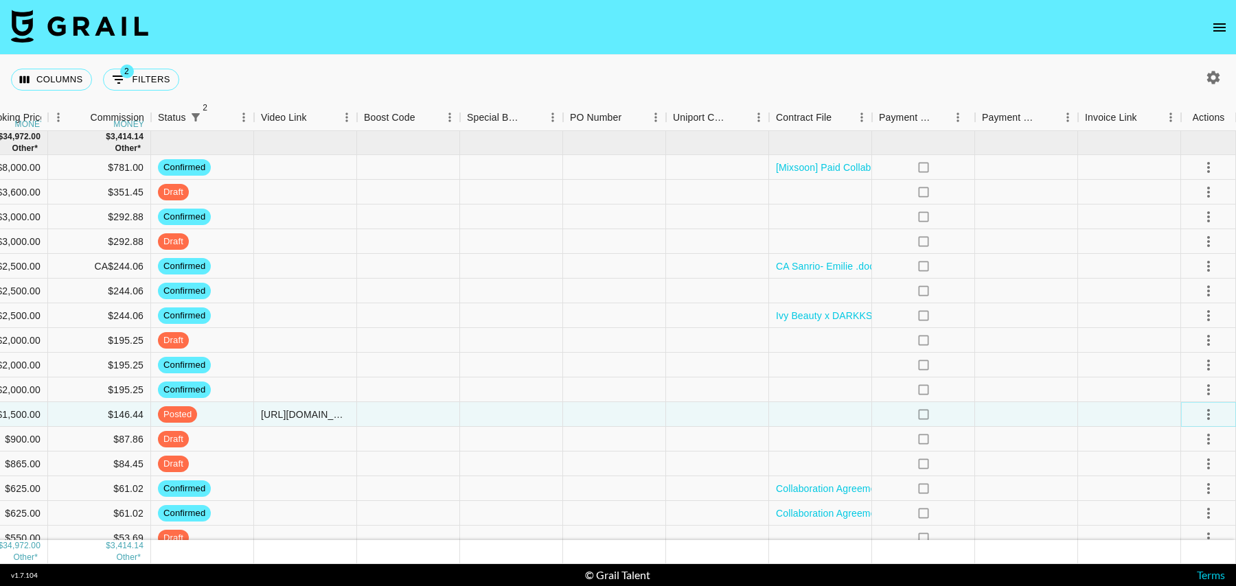
click at [1202, 415] on icon "select merge strategy" at bounding box center [1208, 414] width 16 height 16
click at [1178, 536] on div "Approve" at bounding box center [1179, 543] width 42 height 16
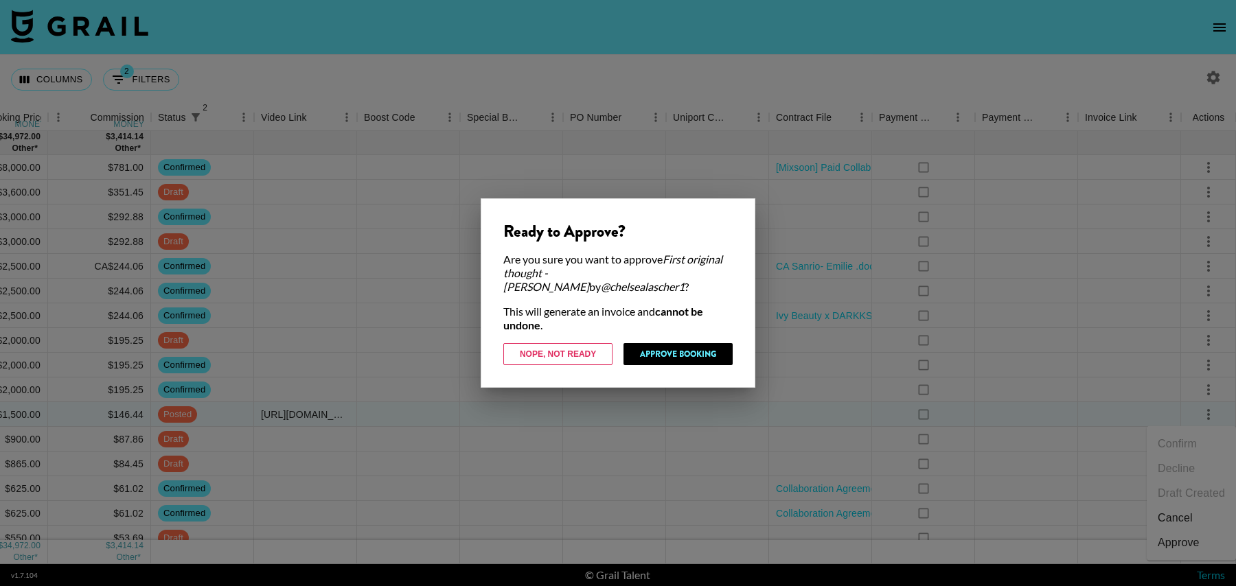
click at [667, 331] on div "Ready to Approve? Are you sure you want to approve First original thought - [PE…" at bounding box center [618, 293] width 275 height 190
click at [665, 343] on button "Approve Booking" at bounding box center [677, 354] width 109 height 22
